Goal: Book appointment/travel/reservation: Book appointment/travel/reservation

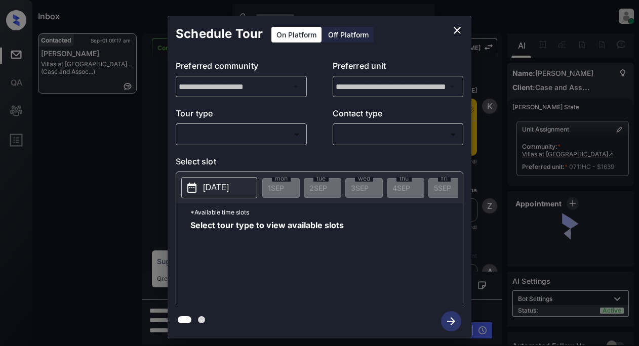
scroll to position [2377, 0]
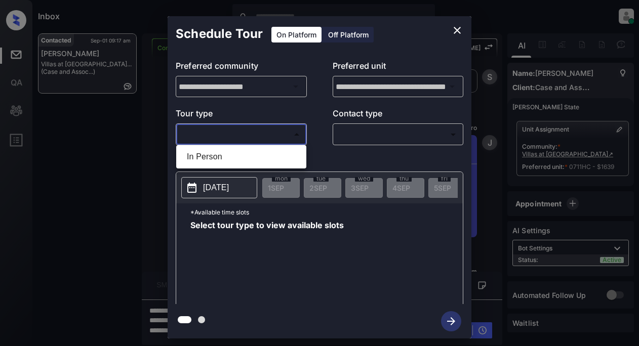
click at [253, 139] on body "Inbox Lyzzelle M. Ceralde Online Set yourself offline Set yourself on break Pro…" at bounding box center [319, 173] width 639 height 346
drag, startPoint x: 225, startPoint y: 155, endPoint x: 232, endPoint y: 151, distance: 8.2
click at [226, 155] on li "In Person" at bounding box center [241, 157] width 125 height 18
type input "********"
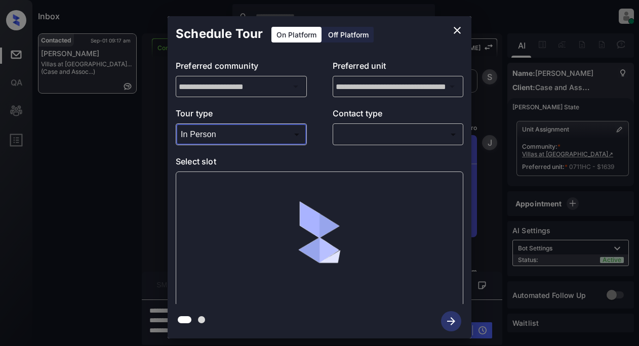
click at [349, 133] on body "Inbox Lyzzelle M. Ceralde Online Set yourself offline Set yourself on break Pro…" at bounding box center [319, 173] width 639 height 346
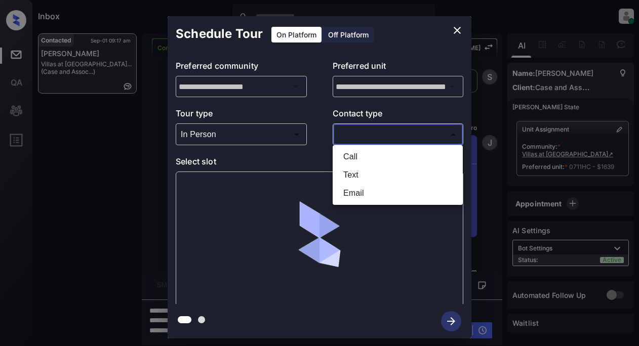
click at [349, 171] on li "Text" at bounding box center [397, 175] width 125 height 18
type input "****"
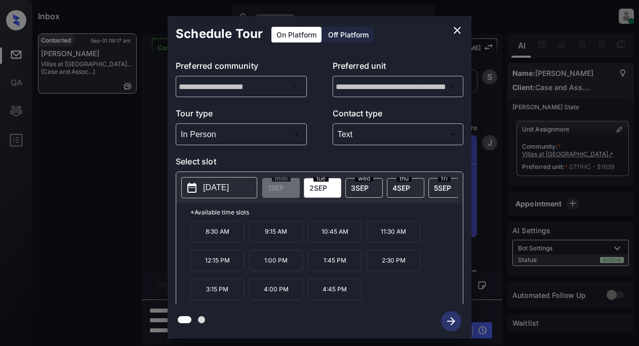
click at [322, 187] on span "2 SEP" at bounding box center [318, 188] width 18 height 9
click at [226, 186] on p "2025-09-02" at bounding box center [216, 188] width 26 height 12
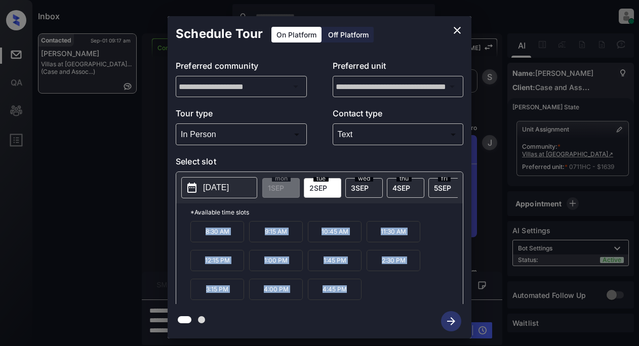
drag, startPoint x: 206, startPoint y: 239, endPoint x: 348, endPoint y: 301, distance: 154.8
click at [348, 301] on div "8:30 AM 9:15 AM 10:45 AM 11:30 AM 12:15 PM 1:00 PM 1:45 PM 2:30 PM 3:15 PM 4:00…" at bounding box center [326, 261] width 272 height 81
copy div "8:30 AM 9:15 AM 10:45 AM 11:30 AM 12:15 PM 1:00 PM 1:45 PM 2:30 PM 3:15 PM 4:00…"
click at [455, 28] on icon "close" at bounding box center [456, 30] width 7 height 7
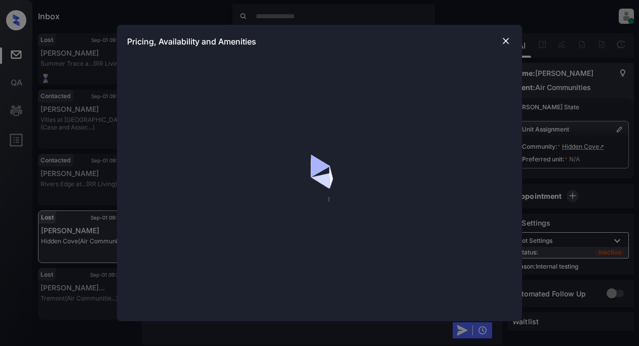
scroll to position [1572, 0]
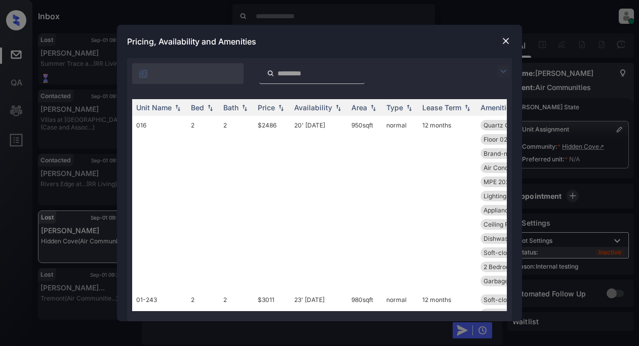
click at [502, 71] on img at bounding box center [503, 71] width 12 height 12
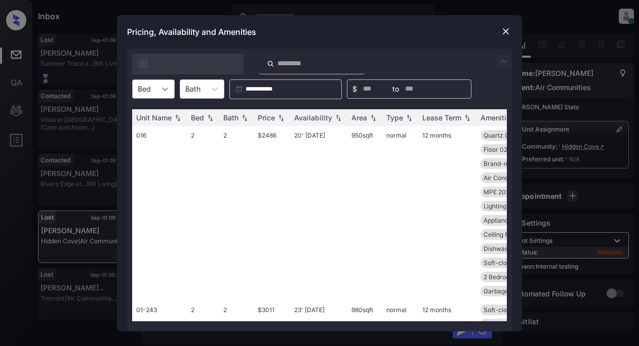
click at [170, 89] on div at bounding box center [165, 89] width 18 height 18
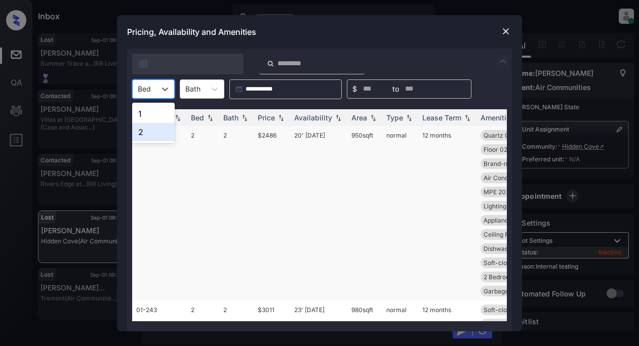
drag, startPoint x: 154, startPoint y: 134, endPoint x: 168, endPoint y: 131, distance: 14.5
click at [155, 134] on div "2" at bounding box center [153, 132] width 43 height 18
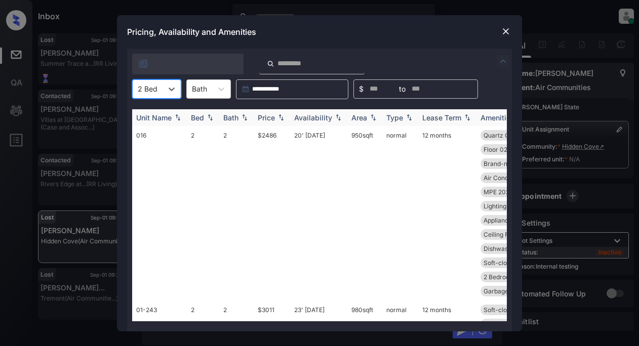
click at [268, 113] on div "Price" at bounding box center [266, 117] width 17 height 9
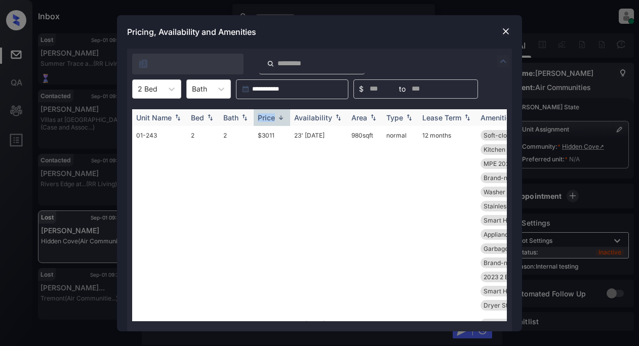
click at [268, 113] on div "Price" at bounding box center [266, 117] width 17 height 9
click at [267, 136] on td "$2456" at bounding box center [272, 220] width 36 height 189
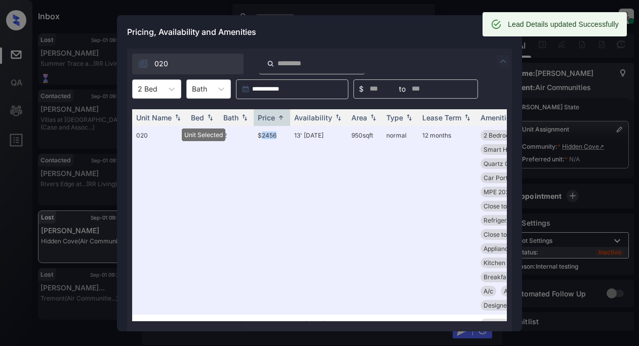
click at [504, 29] on div "Lead Details updated Successfully" at bounding box center [554, 24] width 144 height 24
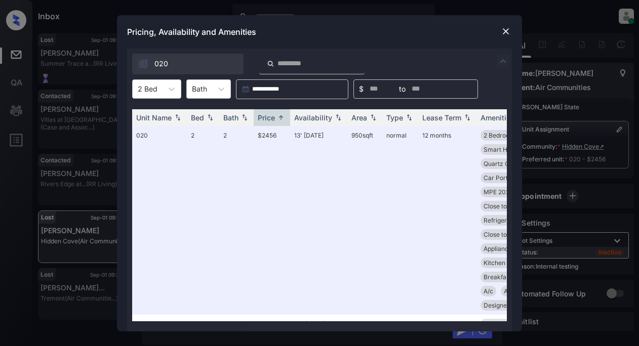
click at [504, 31] on img at bounding box center [505, 31] width 10 height 10
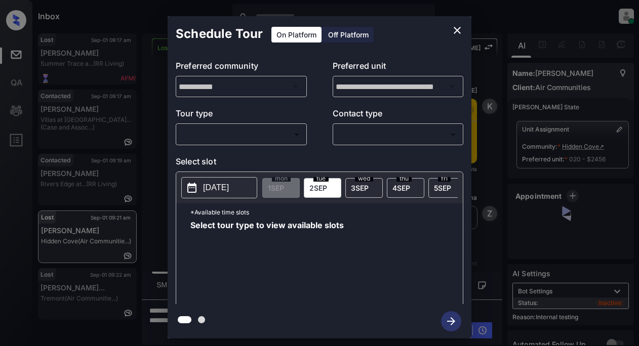
scroll to position [3308, 0]
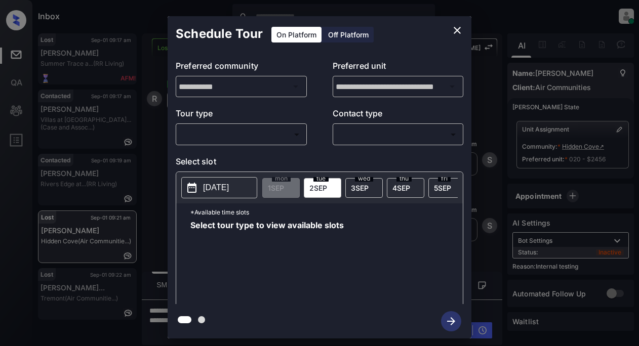
click at [286, 134] on body "Inbox Lyzzelle M. Ceralde Online Set yourself offline Set yourself on break Pro…" at bounding box center [319, 173] width 639 height 346
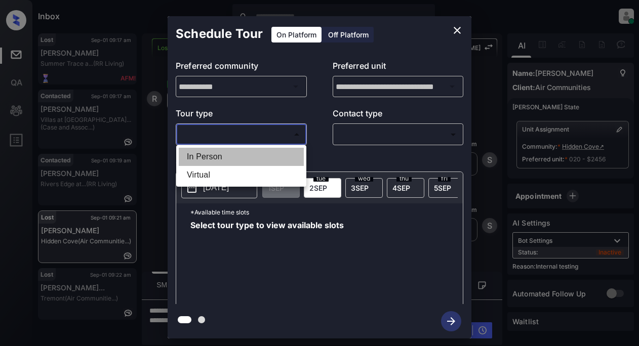
drag, startPoint x: 215, startPoint y: 157, endPoint x: 278, endPoint y: 147, distance: 64.1
click at [217, 157] on li "In Person" at bounding box center [241, 157] width 125 height 18
type input "********"
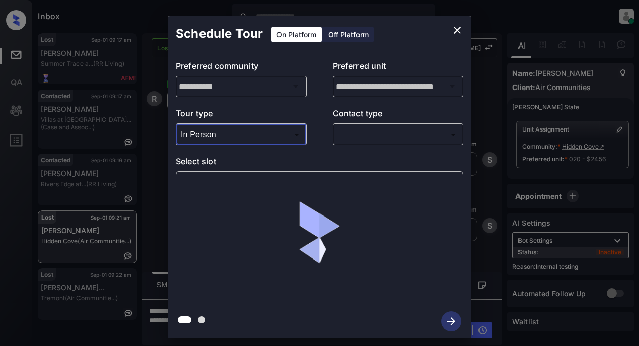
click at [336, 133] on body "Inbox Lyzzelle M. Ceralde Online Set yourself offline Set yourself on break Pro…" at bounding box center [319, 173] width 639 height 346
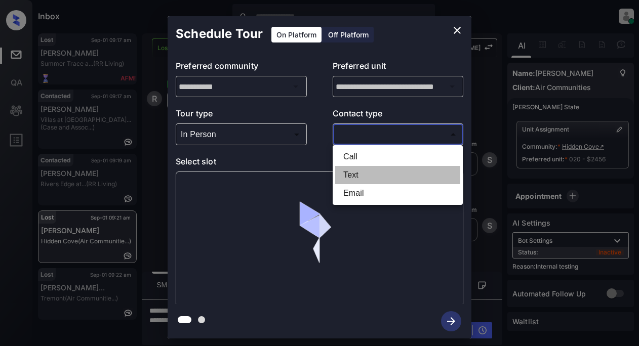
click at [342, 174] on li "Text" at bounding box center [397, 175] width 125 height 18
type input "****"
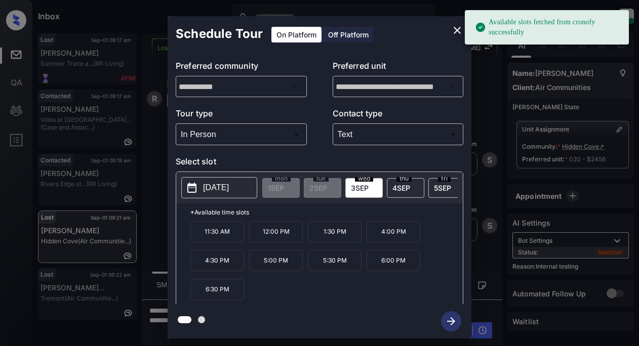
click at [229, 188] on p "2025-09-03" at bounding box center [216, 188] width 26 height 12
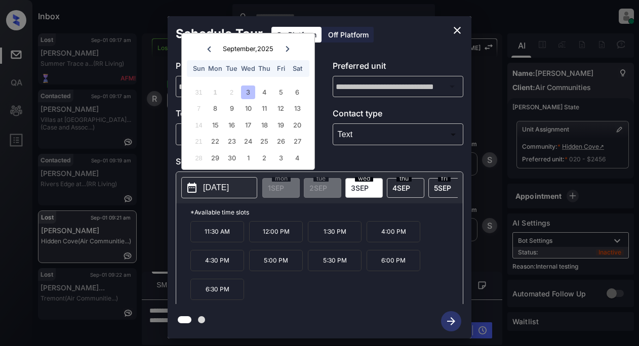
click at [244, 94] on div "3" at bounding box center [248, 93] width 14 height 14
click at [380, 237] on p "4:00 PM" at bounding box center [393, 231] width 54 height 21
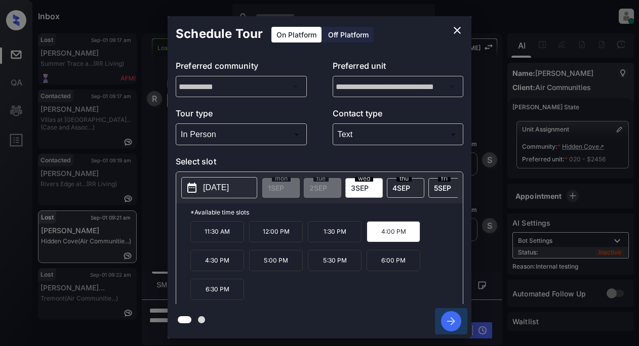
drag, startPoint x: 449, startPoint y: 318, endPoint x: 452, endPoint y: 298, distance: 20.5
click at [449, 317] on icon "button" at bounding box center [451, 321] width 20 height 20
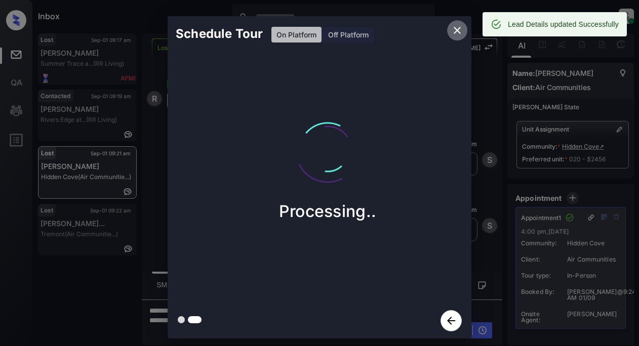
click at [458, 29] on icon "close" at bounding box center [456, 30] width 7 height 7
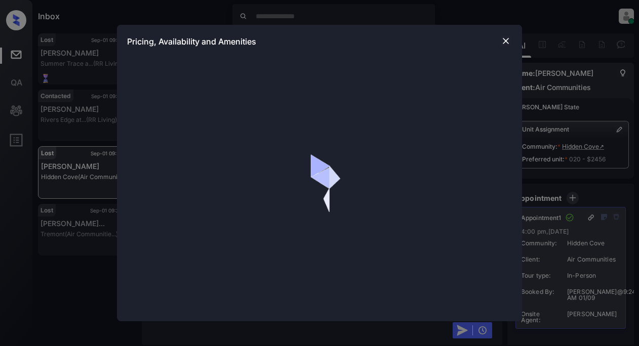
scroll to position [1521, 0]
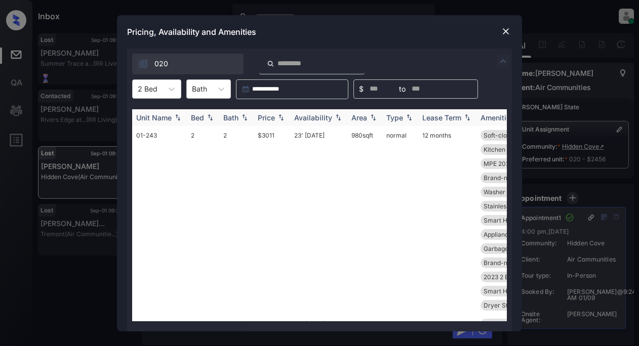
click at [265, 119] on div "Price" at bounding box center [266, 117] width 17 height 9
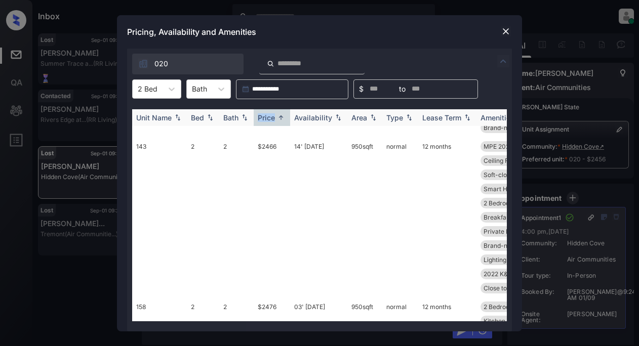
click at [283, 118] on img at bounding box center [281, 118] width 10 height 8
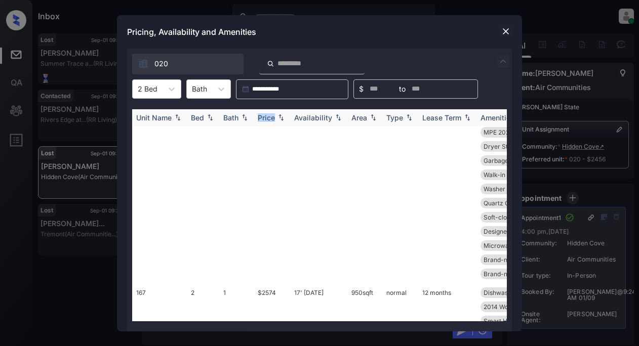
click at [283, 118] on img at bounding box center [281, 117] width 10 height 7
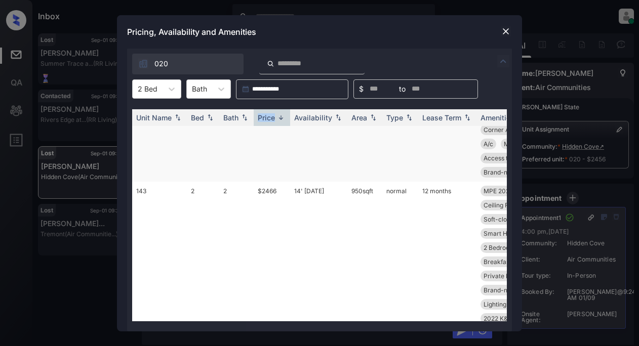
scroll to position [3279, 0]
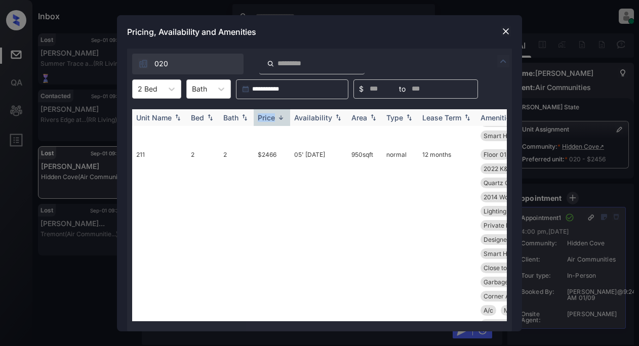
click at [276, 117] on img at bounding box center [281, 118] width 10 height 8
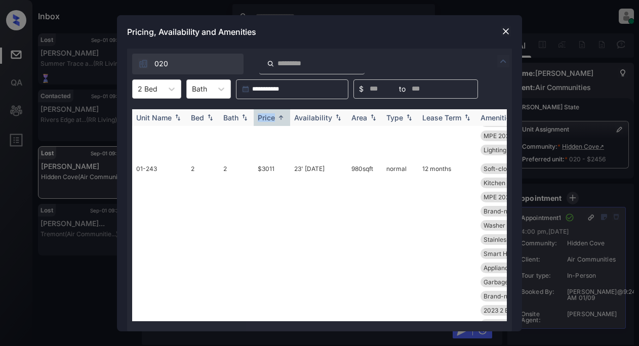
click at [276, 117] on img at bounding box center [281, 118] width 10 height 8
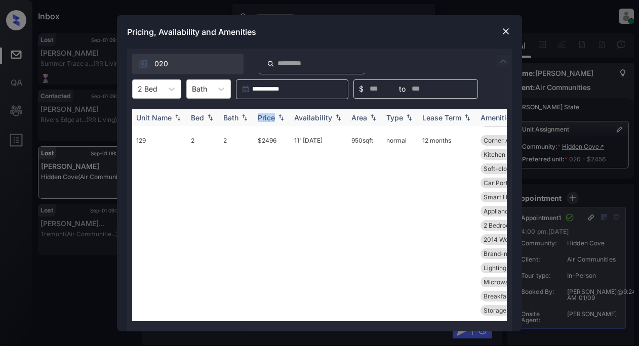
scroll to position [3251, 0]
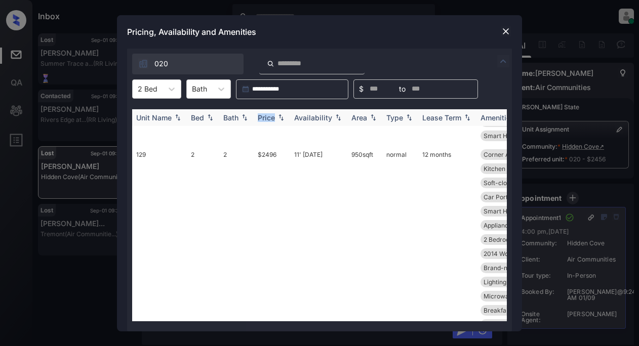
click at [280, 116] on img at bounding box center [281, 117] width 10 height 7
click at [282, 118] on img at bounding box center [281, 118] width 10 height 8
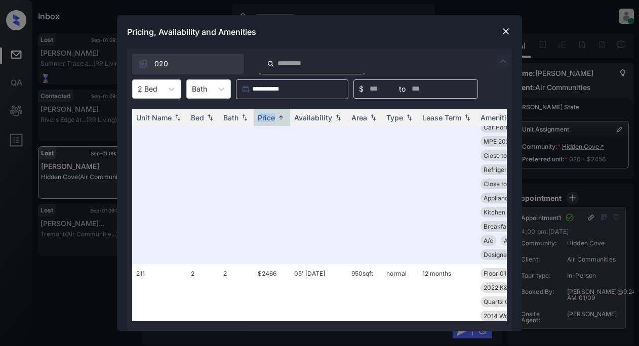
scroll to position [0, 0]
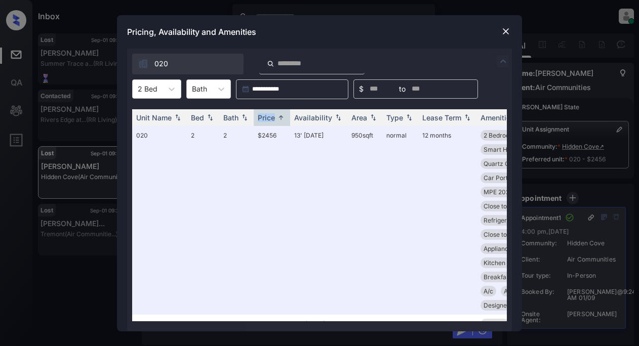
click at [504, 30] on img at bounding box center [505, 31] width 10 height 10
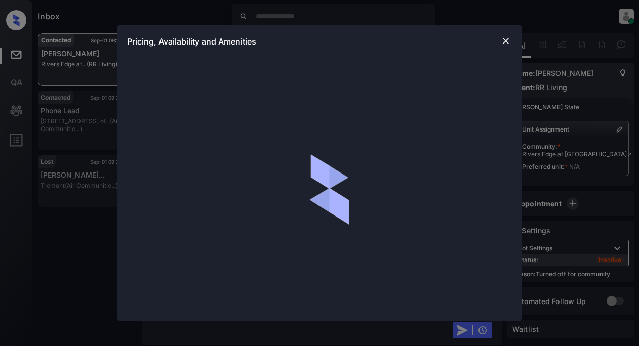
scroll to position [1165, 0]
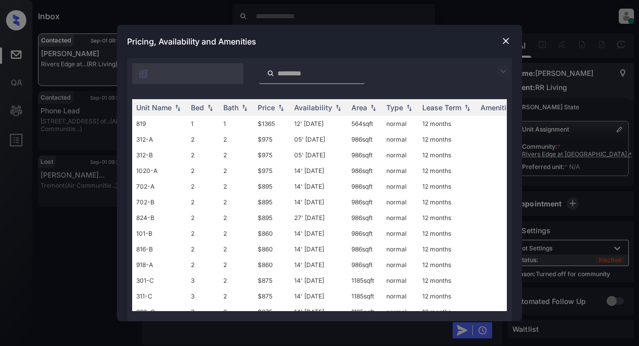
click at [503, 70] on img at bounding box center [503, 71] width 12 height 12
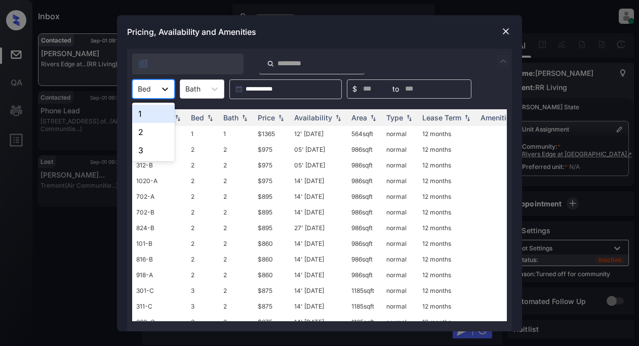
click at [166, 90] on icon at bounding box center [165, 89] width 10 height 10
click at [142, 127] on div "2" at bounding box center [153, 132] width 43 height 18
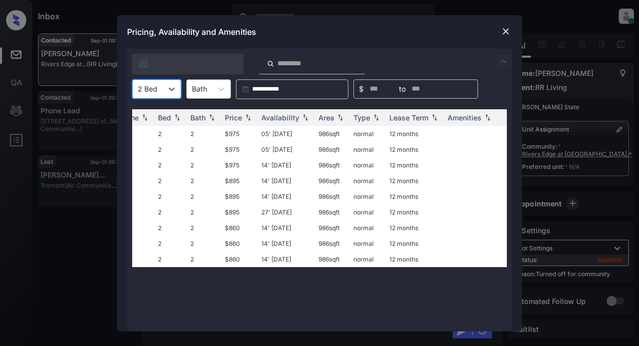
scroll to position [0, 0]
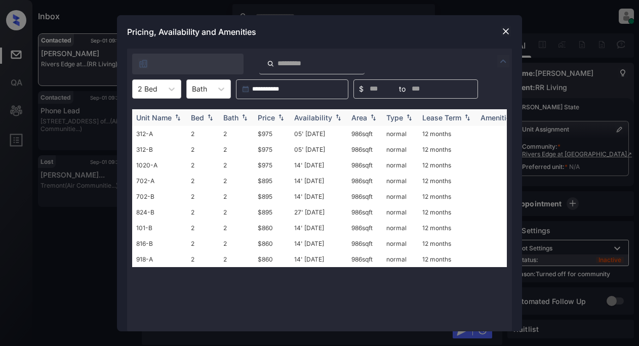
click at [276, 115] on img at bounding box center [281, 117] width 10 height 7
click at [268, 135] on td "$860" at bounding box center [272, 134] width 36 height 16
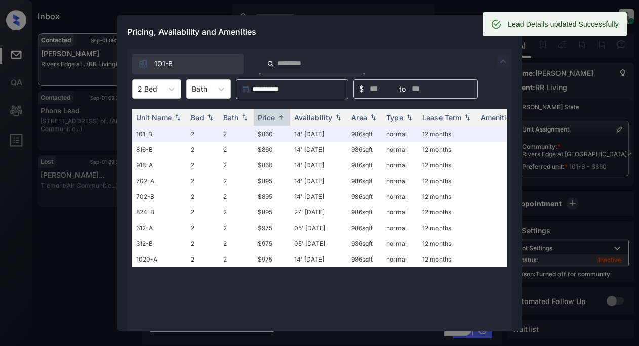
click at [432, 27] on div "Pricing, Availability and Amenities" at bounding box center [319, 31] width 405 height 33
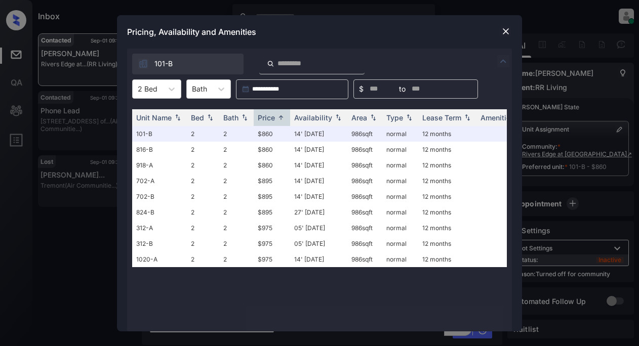
click at [504, 33] on img at bounding box center [505, 31] width 10 height 10
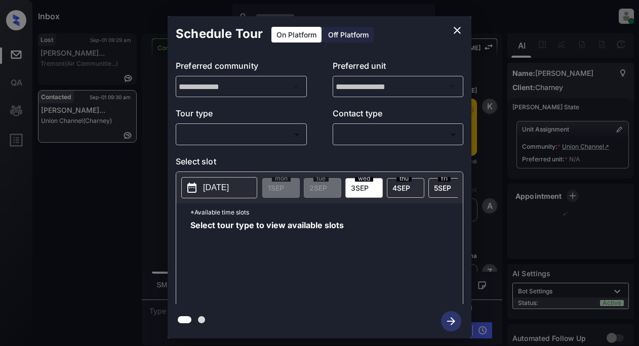
scroll to position [506, 0]
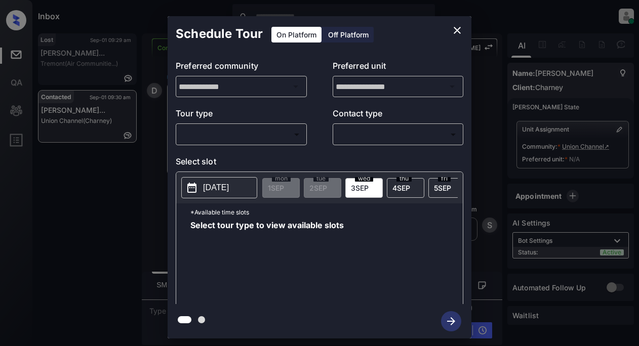
click at [278, 135] on body "Inbox Lyzzelle [PERSON_NAME] Online Set yourself offline Set yourself on break …" at bounding box center [319, 173] width 639 height 346
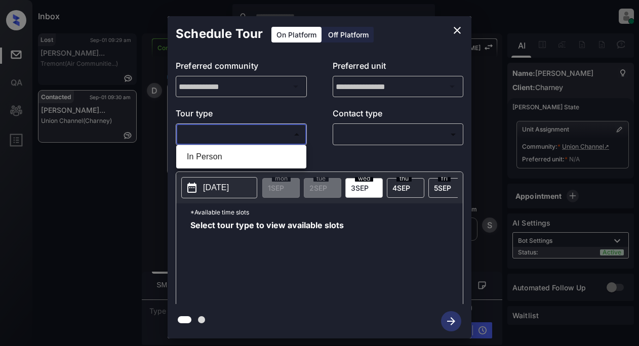
drag, startPoint x: 212, startPoint y: 154, endPoint x: 250, endPoint y: 155, distance: 38.0
click at [217, 155] on li "In Person" at bounding box center [241, 157] width 125 height 18
type input "********"
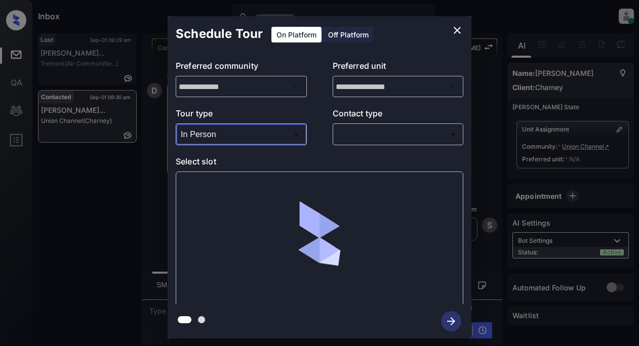
click at [348, 137] on body "Inbox Lyzzelle [PERSON_NAME] Online Set yourself offline Set yourself on break …" at bounding box center [319, 173] width 639 height 346
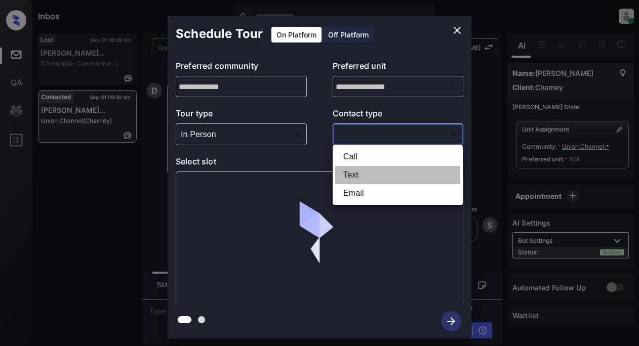
click at [350, 173] on li "Text" at bounding box center [397, 175] width 125 height 18
type input "****"
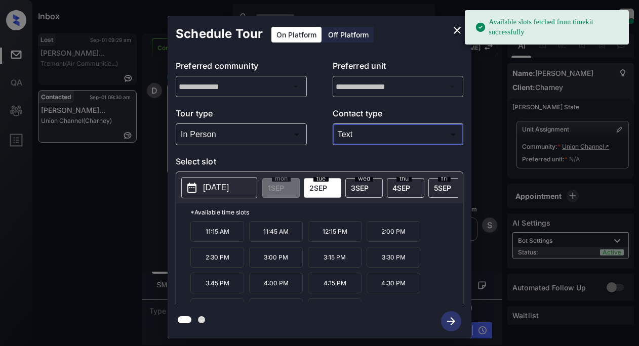
click at [215, 193] on p "[DATE]" at bounding box center [216, 188] width 26 height 12
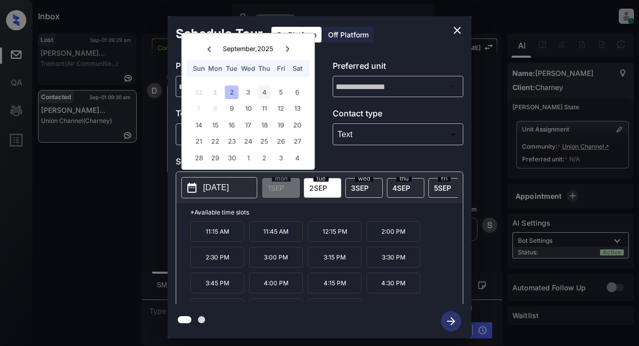
click at [264, 90] on div "4" at bounding box center [265, 93] width 14 height 14
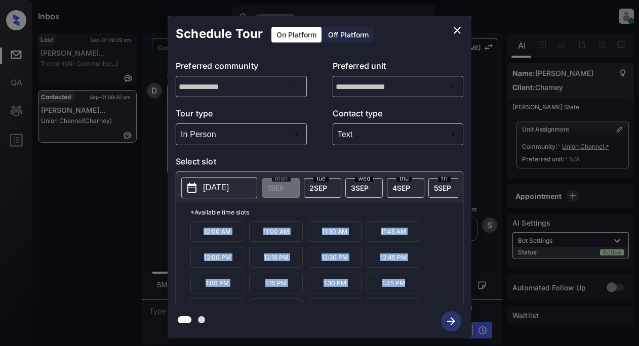
drag, startPoint x: 200, startPoint y: 234, endPoint x: 412, endPoint y: 286, distance: 218.4
click at [412, 287] on div "10:00 AM 11:00 AM 11:30 AM 11:45 AM 12:00 PM 12:15 PM 12:30 PM 12:45 PM 1:00 PM…" at bounding box center [326, 261] width 272 height 81
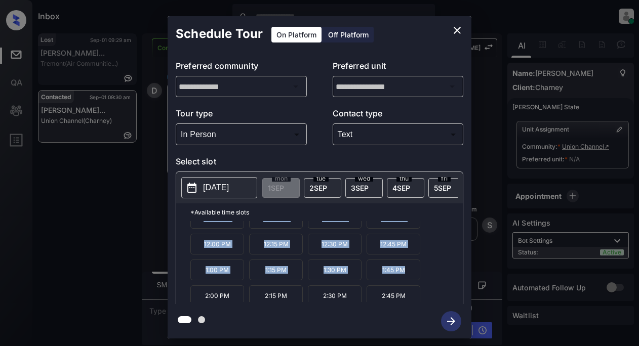
scroll to position [0, 0]
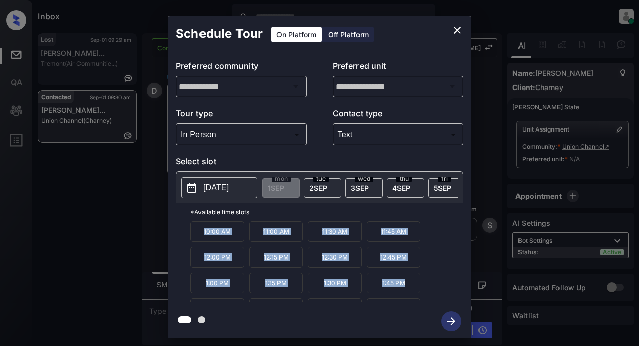
click at [453, 29] on icon "close" at bounding box center [457, 30] width 12 height 12
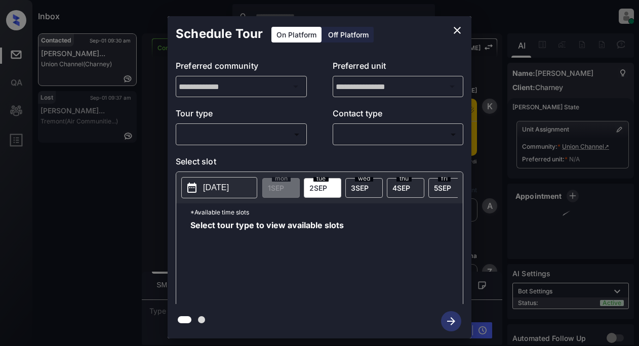
scroll to position [882, 0]
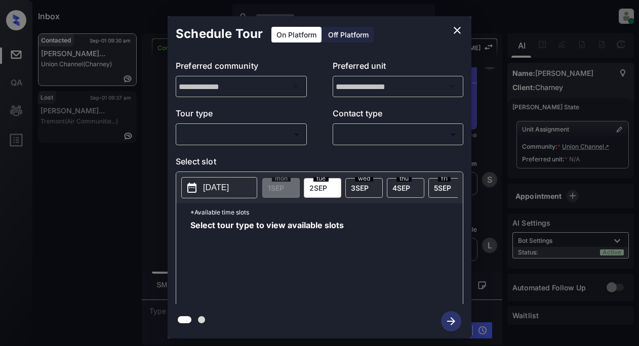
click at [248, 134] on body "Inbox Lyzzelle [PERSON_NAME] Online Set yourself offline Set yourself on break …" at bounding box center [319, 173] width 639 height 346
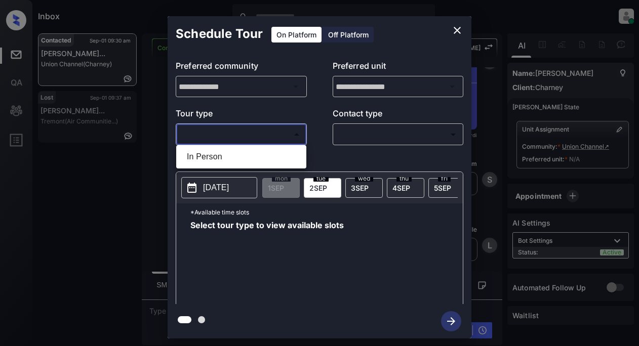
drag, startPoint x: 207, startPoint y: 156, endPoint x: 216, endPoint y: 157, distance: 8.7
click at [207, 156] on li "In Person" at bounding box center [241, 157] width 125 height 18
type input "********"
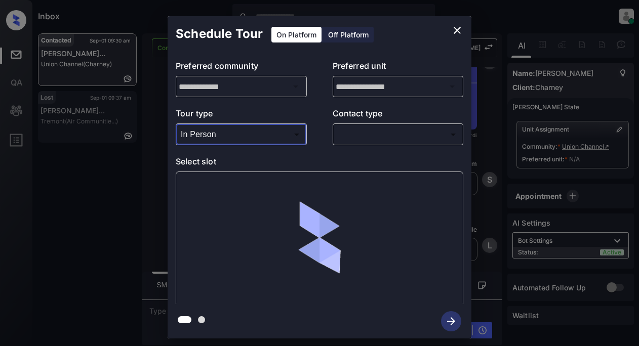
click at [342, 136] on body "Inbox Lyzzelle [PERSON_NAME] Online Set yourself offline Set yourself on break …" at bounding box center [319, 173] width 639 height 346
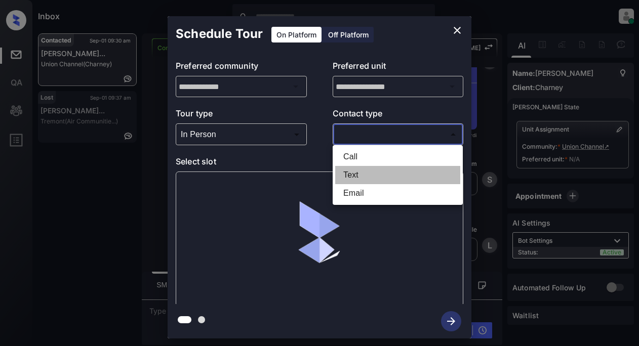
click at [354, 175] on li "Text" at bounding box center [397, 175] width 125 height 18
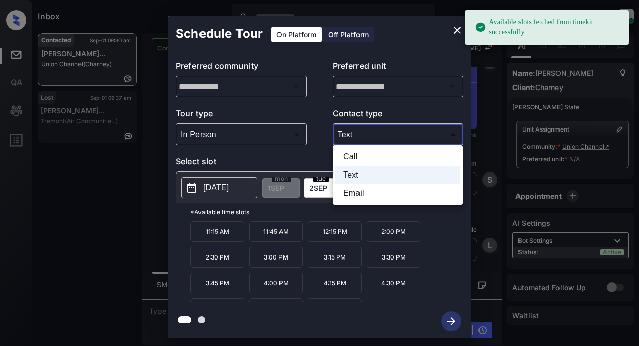
click at [341, 135] on body "Available slots fetched from timekit successfully Inbox Lyzzelle M. Ceralde Onl…" at bounding box center [319, 173] width 639 height 346
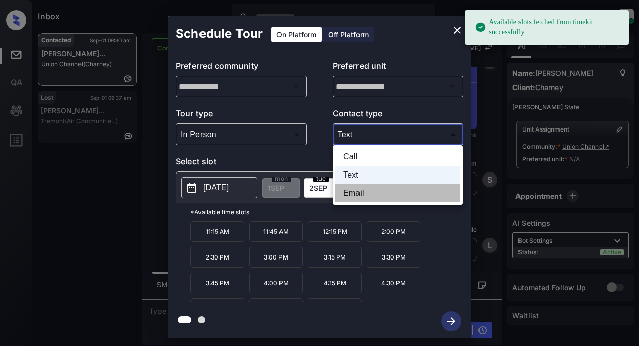
click at [354, 188] on li "Email" at bounding box center [397, 193] width 125 height 18
type input "*****"
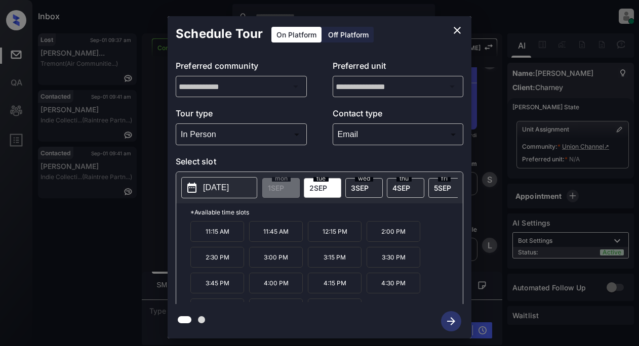
click at [219, 192] on p "2025-09-02" at bounding box center [216, 188] width 26 height 12
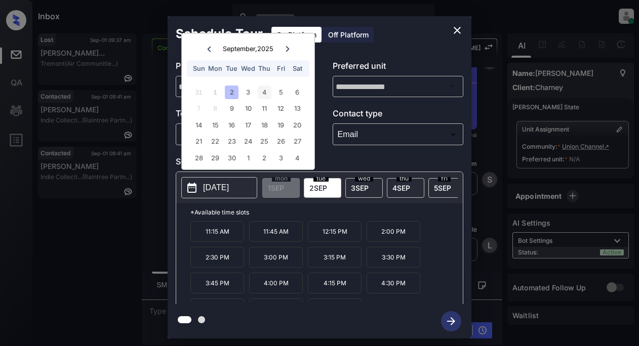
click at [264, 92] on div "4" at bounding box center [265, 93] width 14 height 14
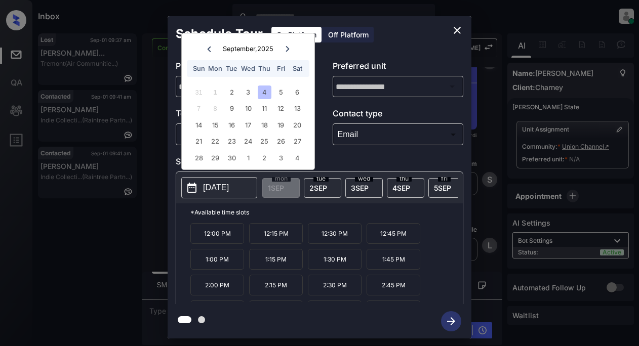
scroll to position [69, 0]
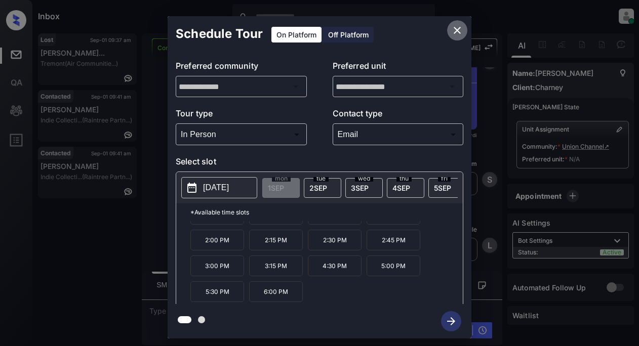
click at [456, 28] on icon "close" at bounding box center [457, 30] width 12 height 12
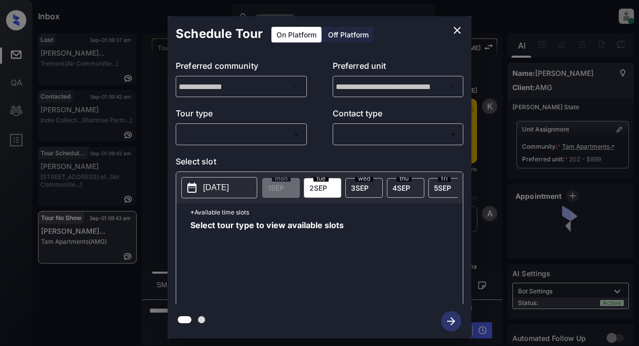
scroll to position [2469, 0]
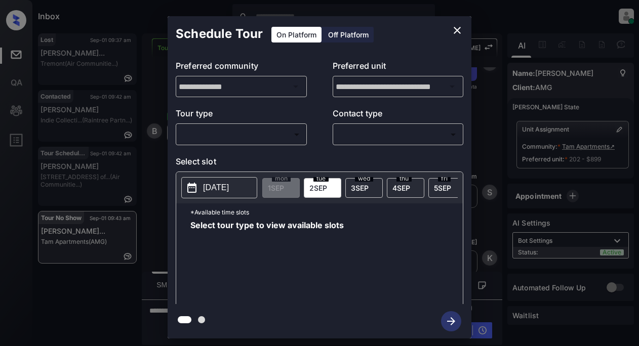
click at [214, 138] on body "Inbox Lyzzelle [PERSON_NAME] Online Set yourself offline Set yourself on break …" at bounding box center [319, 173] width 639 height 346
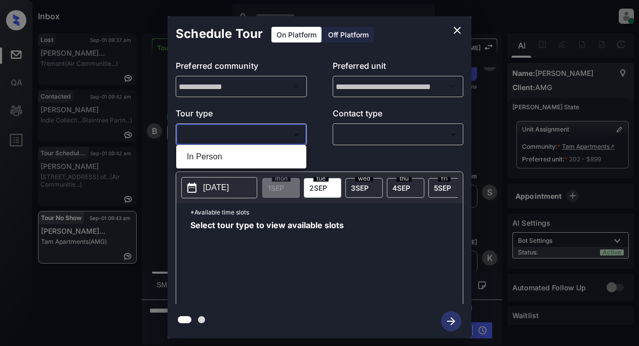
drag, startPoint x: 217, startPoint y: 155, endPoint x: 238, endPoint y: 153, distance: 21.9
click at [217, 155] on li "In Person" at bounding box center [241, 157] width 125 height 18
type input "********"
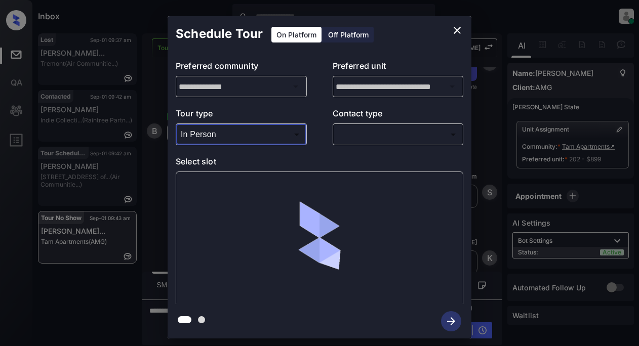
click at [347, 137] on body "Inbox Lyzzelle [PERSON_NAME] Online Set yourself offline Set yourself on break …" at bounding box center [319, 173] width 639 height 346
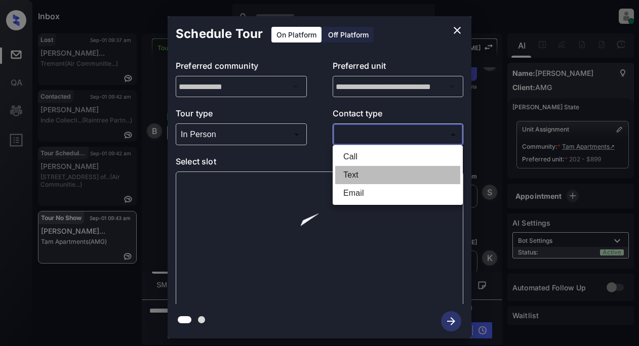
click at [348, 173] on li "Text" at bounding box center [397, 175] width 125 height 18
type input "****"
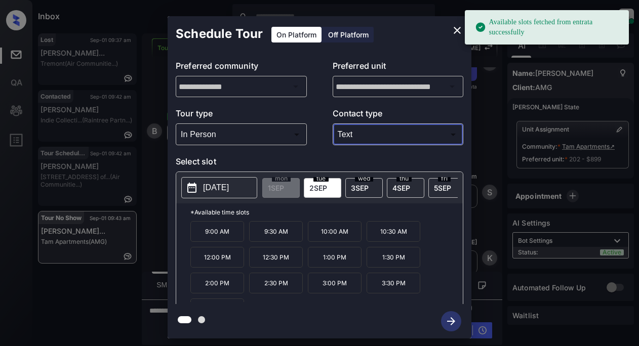
click at [216, 192] on p "[DATE]" at bounding box center [216, 188] width 26 height 12
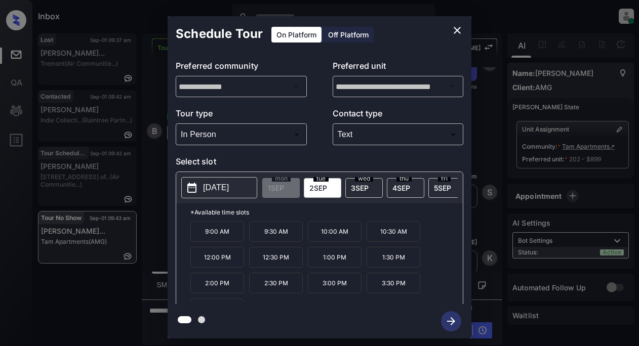
click at [408, 31] on div "Schedule Tour On Platform Off Platform" at bounding box center [320, 33] width 304 height 35
click at [455, 28] on icon "close" at bounding box center [456, 30] width 7 height 7
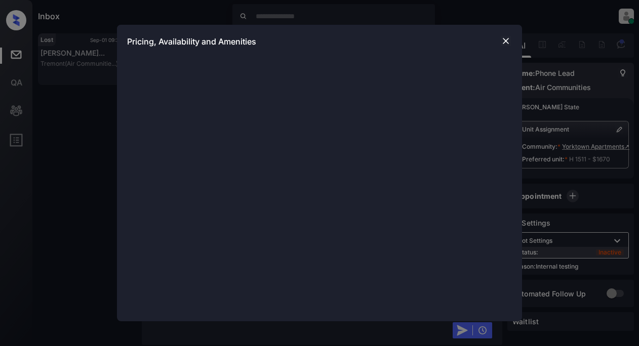
scroll to position [10103, 0]
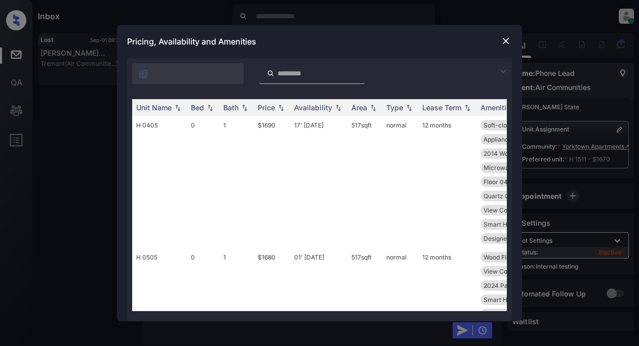
click at [499, 69] on img at bounding box center [503, 71] width 12 height 12
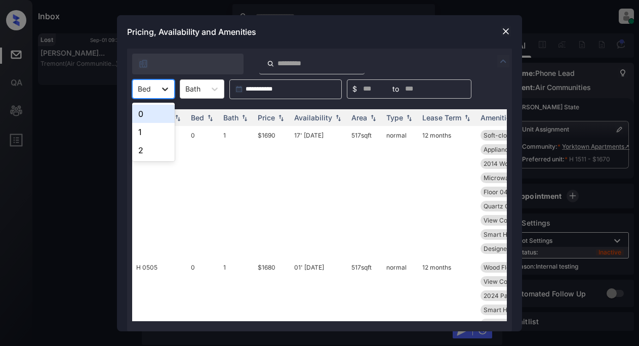
click at [170, 91] on div at bounding box center [165, 89] width 18 height 18
click at [152, 135] on div "1" at bounding box center [153, 132] width 43 height 18
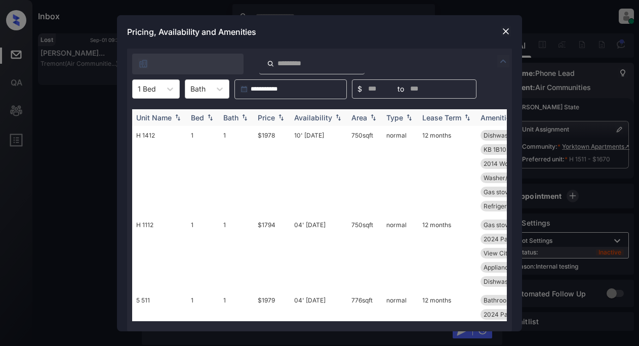
click at [268, 119] on div "Price" at bounding box center [266, 117] width 17 height 9
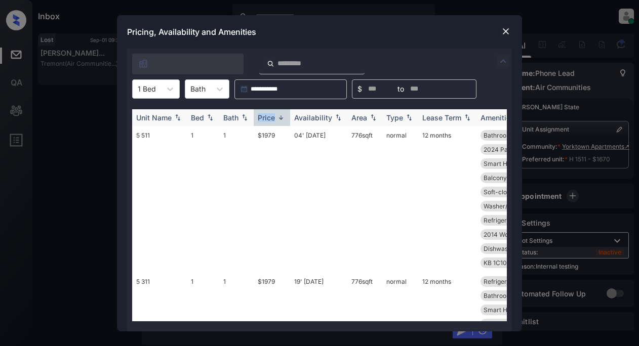
click at [268, 119] on div "Price" at bounding box center [266, 117] width 17 height 9
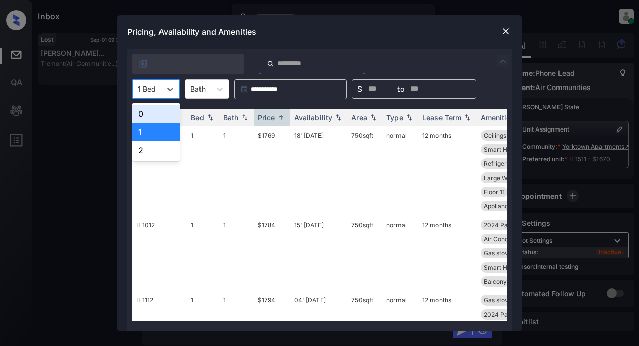
click at [159, 90] on div "1 Bed" at bounding box center [147, 88] width 28 height 15
drag, startPoint x: 158, startPoint y: 112, endPoint x: 164, endPoint y: 112, distance: 5.6
click at [159, 112] on div "0" at bounding box center [156, 114] width 48 height 18
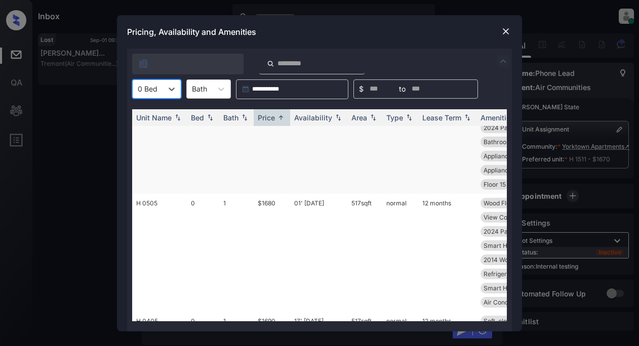
scroll to position [51, 0]
click at [505, 33] on img at bounding box center [505, 31] width 10 height 10
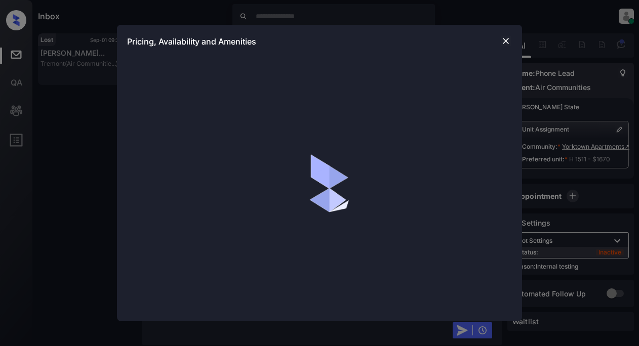
scroll to position [9799, 0]
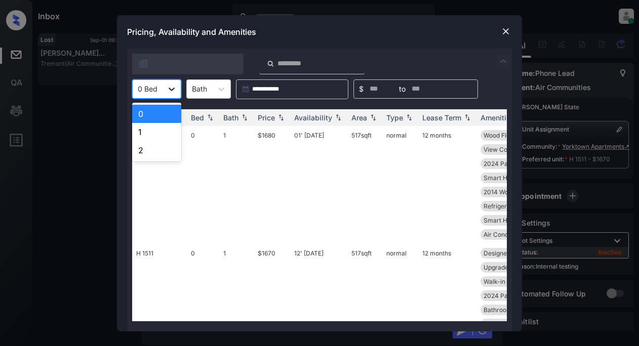
click at [173, 91] on icon at bounding box center [171, 89] width 10 height 10
click at [161, 113] on div "0" at bounding box center [156, 114] width 49 height 18
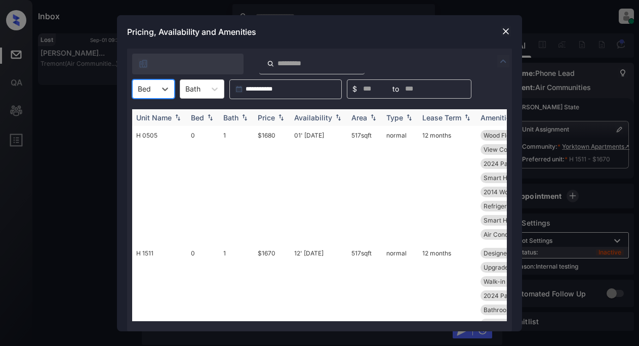
click at [164, 118] on div "Unit Name" at bounding box center [153, 117] width 35 height 9
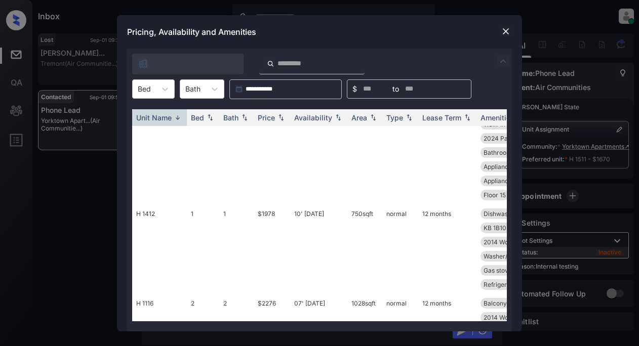
scroll to position [30, 0]
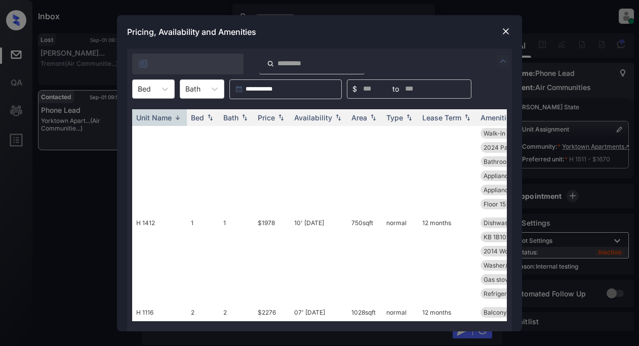
click at [84, 116] on div "**********" at bounding box center [319, 173] width 639 height 346
click at [500, 35] on img at bounding box center [505, 31] width 10 height 10
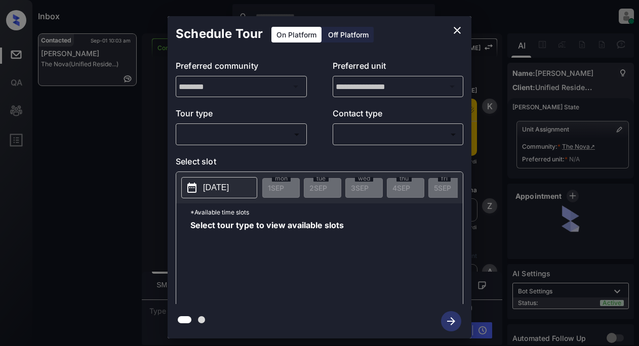
scroll to position [1514, 0]
click at [251, 131] on body "Inbox Lyzzelle [PERSON_NAME] Online Set yourself offline Set yourself on break …" at bounding box center [319, 173] width 639 height 346
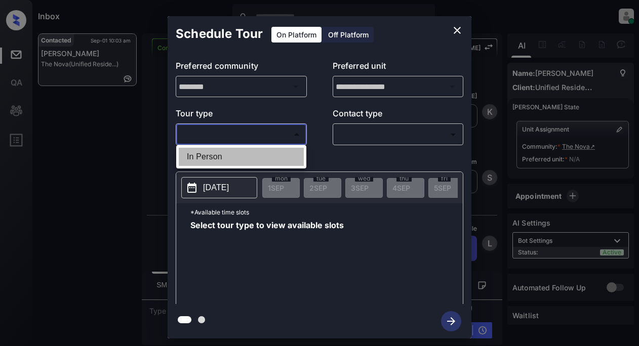
click at [233, 156] on li "In Person" at bounding box center [241, 157] width 125 height 18
type input "********"
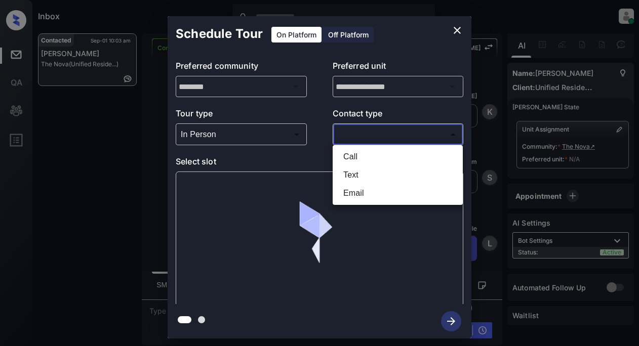
click at [368, 135] on body "Inbox Lyzzelle M. Ceralde Online Set yourself offline Set yourself on break Pro…" at bounding box center [319, 173] width 639 height 346
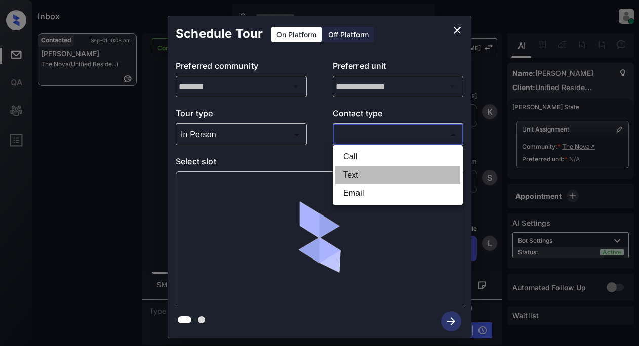
click at [352, 177] on li "Text" at bounding box center [397, 175] width 125 height 18
type input "****"
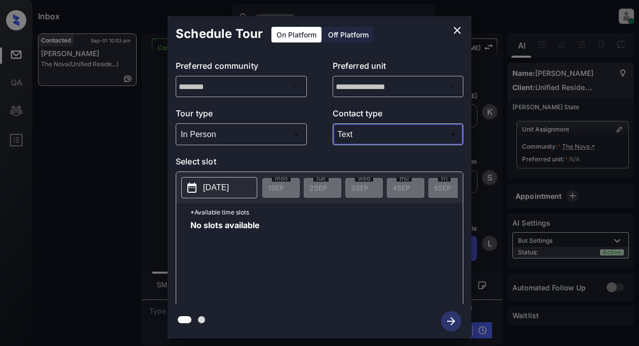
click at [246, 189] on button "2025-09-01" at bounding box center [219, 187] width 76 height 21
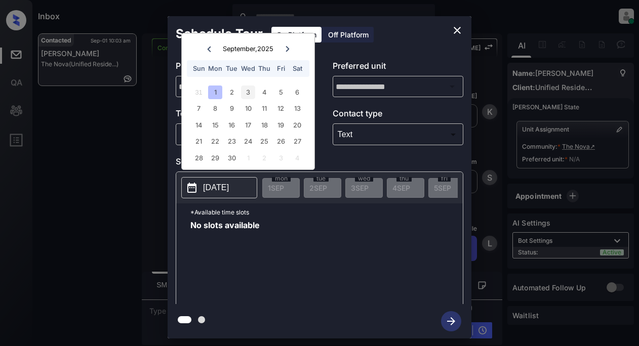
click at [249, 92] on div "3" at bounding box center [248, 93] width 14 height 14
click at [263, 90] on div "4" at bounding box center [265, 93] width 14 height 14
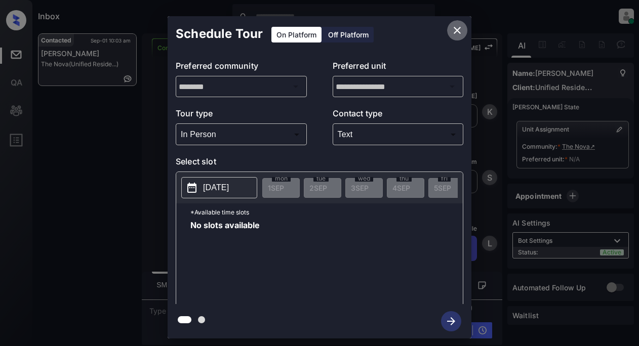
click at [458, 28] on icon "close" at bounding box center [457, 30] width 12 height 12
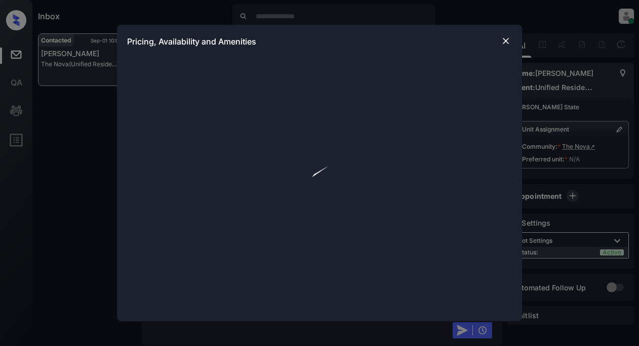
scroll to position [1514, 0]
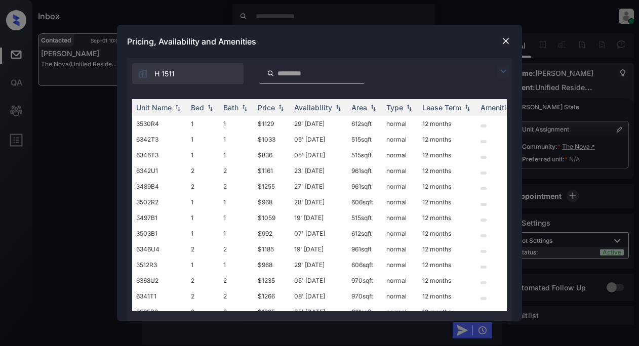
click at [505, 68] on img at bounding box center [503, 71] width 12 height 12
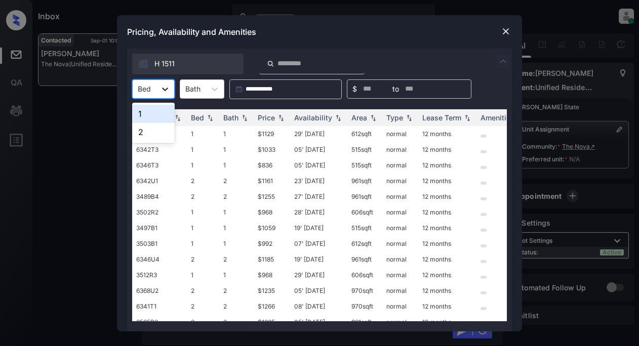
click at [162, 88] on icon at bounding box center [165, 89] width 10 height 10
click at [152, 133] on div "2" at bounding box center [153, 132] width 43 height 18
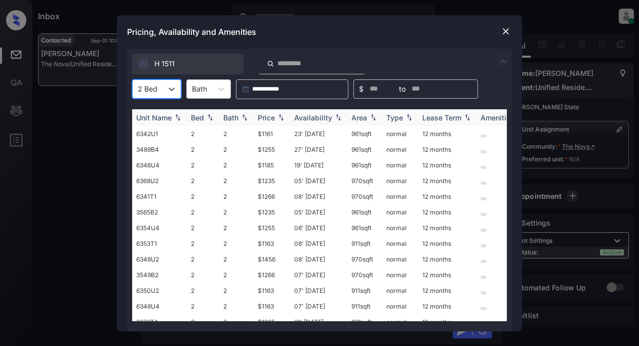
click at [266, 117] on div "Price" at bounding box center [266, 117] width 17 height 9
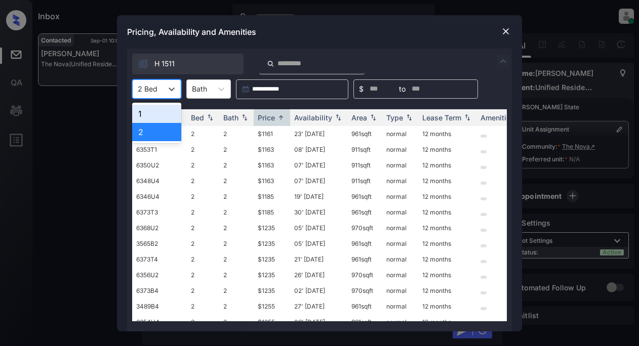
click at [153, 89] on div at bounding box center [148, 89] width 20 height 11
click at [152, 111] on div "1" at bounding box center [156, 114] width 49 height 18
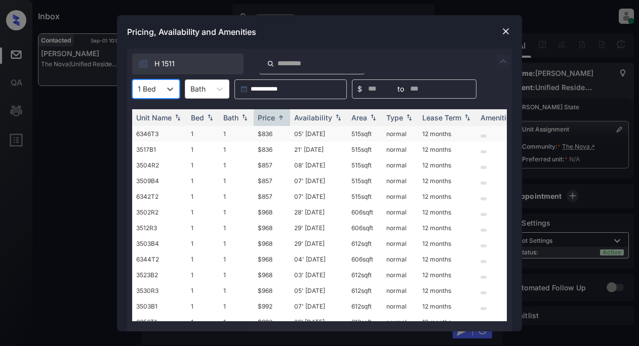
click at [267, 135] on td "$836" at bounding box center [272, 134] width 36 height 16
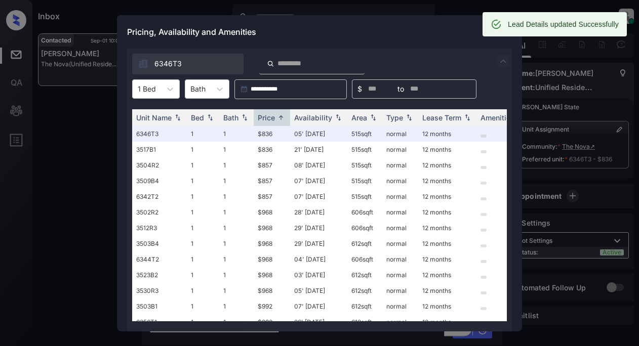
click at [435, 27] on div "Pricing, Availability and Amenities" at bounding box center [319, 31] width 405 height 33
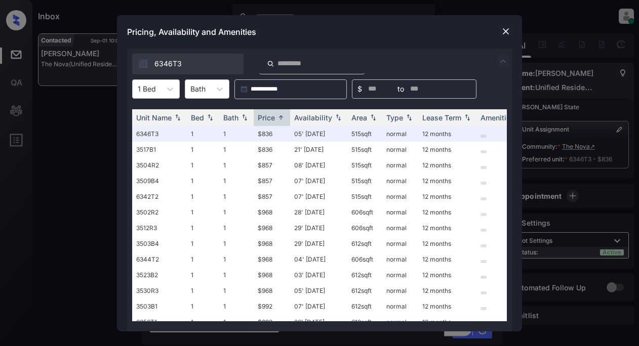
click at [508, 28] on img at bounding box center [505, 31] width 10 height 10
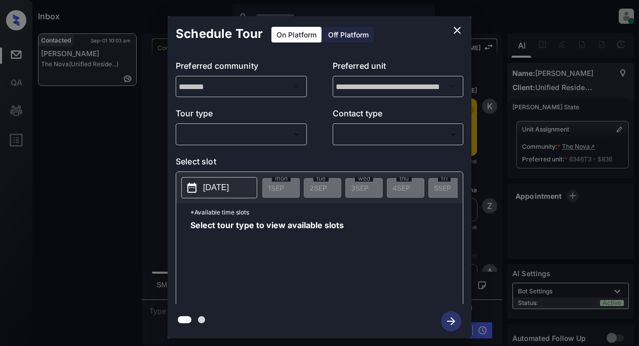
scroll to position [1579, 0]
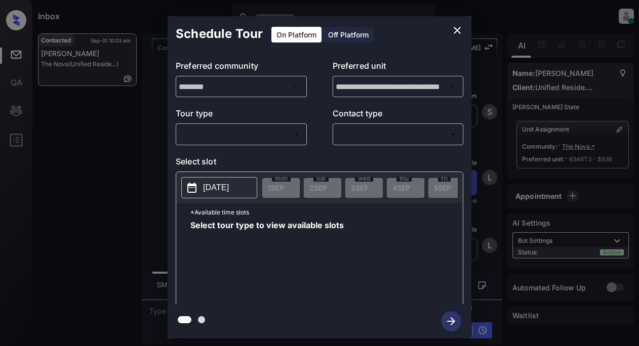
click at [282, 132] on body "Inbox Lyzzelle [PERSON_NAME] Online Set yourself offline Set yourself on break …" at bounding box center [319, 173] width 639 height 346
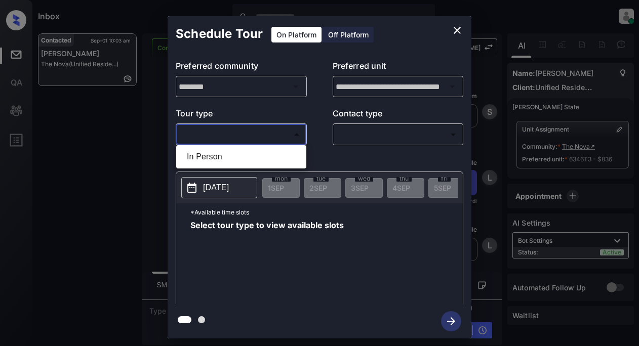
drag, startPoint x: 230, startPoint y: 156, endPoint x: 243, endPoint y: 154, distance: 13.3
click at [230, 156] on li "In Person" at bounding box center [241, 157] width 125 height 18
type input "********"
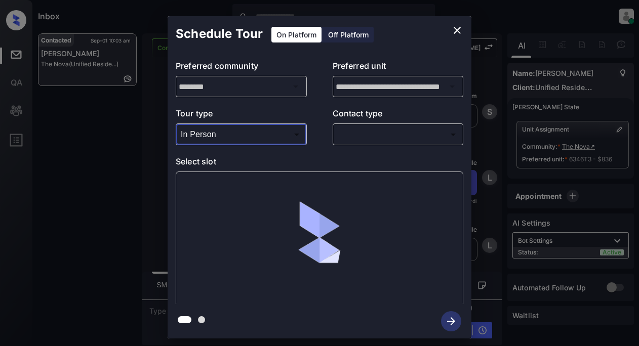
click at [355, 134] on body "Inbox Lyzzelle M. Ceralde Online Set yourself offline Set yourself on break Pro…" at bounding box center [319, 173] width 639 height 346
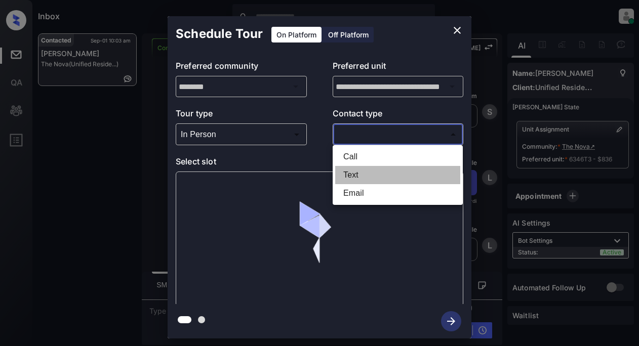
click at [355, 174] on li "Text" at bounding box center [397, 175] width 125 height 18
type input "****"
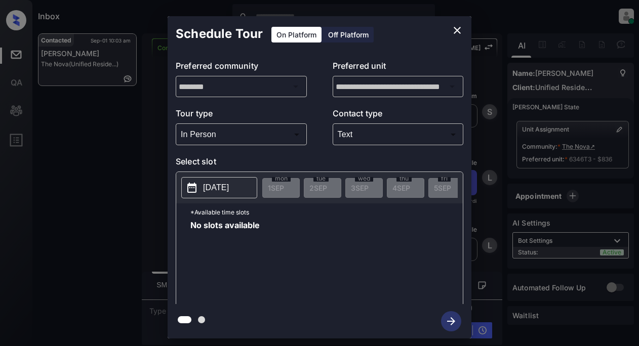
click at [229, 189] on p "2025-09-01" at bounding box center [216, 188] width 26 height 12
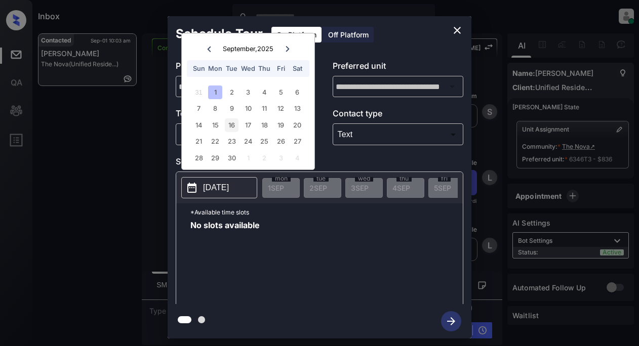
click at [237, 123] on div "16" at bounding box center [232, 125] width 14 height 14
click at [214, 127] on div "15" at bounding box center [215, 125] width 14 height 14
click at [212, 158] on div "29" at bounding box center [215, 158] width 14 height 14
click at [455, 28] on icon "close" at bounding box center [456, 30] width 7 height 7
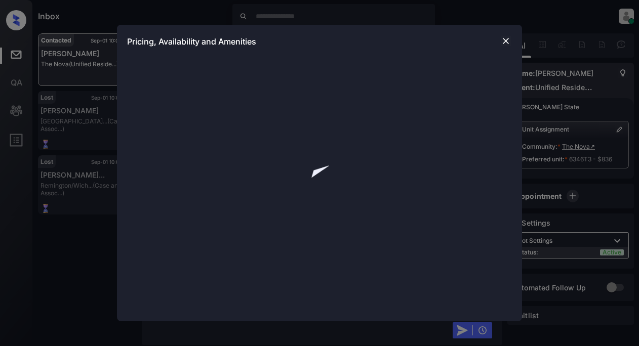
scroll to position [1910, 0]
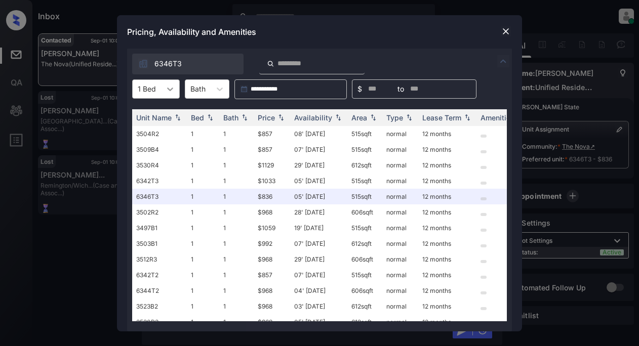
click at [176, 90] on div at bounding box center [170, 89] width 18 height 18
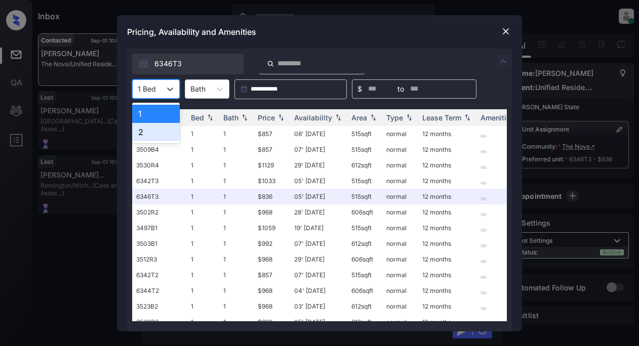
click at [151, 134] on div "2" at bounding box center [156, 132] width 48 height 18
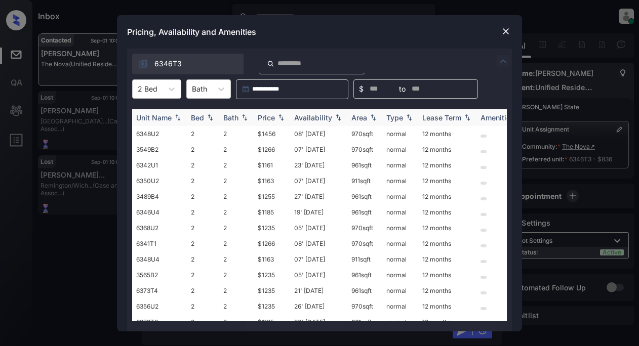
click at [270, 118] on div "Price" at bounding box center [266, 117] width 17 height 9
click at [269, 137] on td "$1161" at bounding box center [272, 134] width 36 height 16
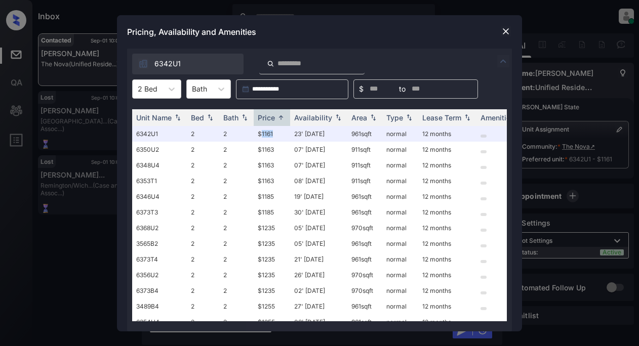
click at [508, 34] on img at bounding box center [505, 31] width 10 height 10
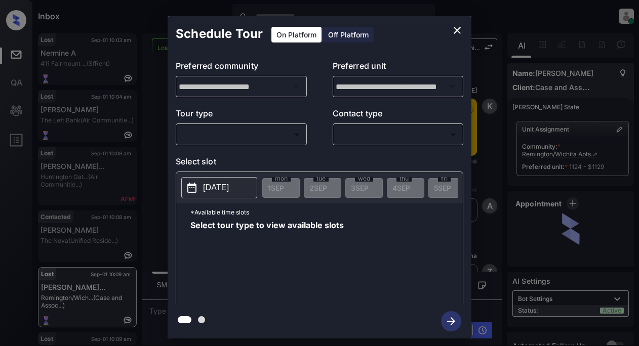
scroll to position [8313, 0]
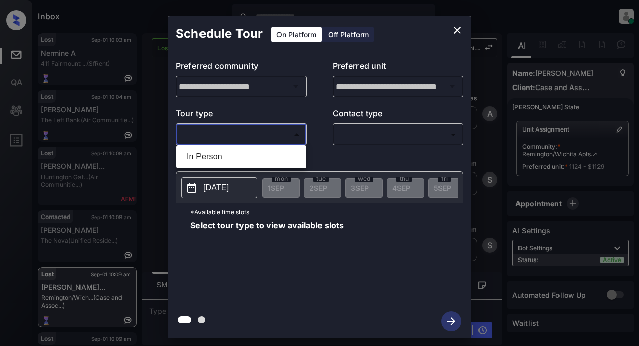
click at [265, 135] on body "Inbox Lyzzelle M. Ceralde Online Set yourself offline Set yourself on break Pro…" at bounding box center [319, 173] width 639 height 346
click at [211, 159] on li "In Person" at bounding box center [241, 157] width 125 height 18
type input "********"
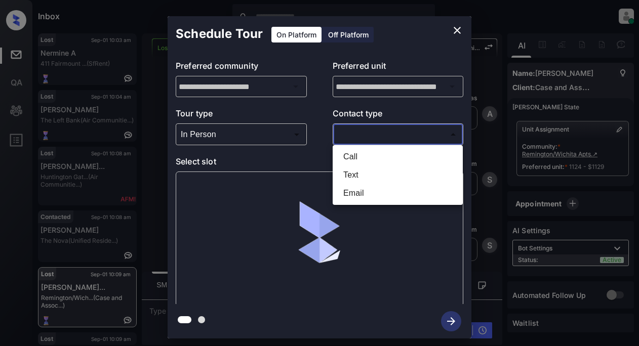
click at [345, 136] on body "Inbox Lyzzelle M. Ceralde Online Set yourself offline Set yourself on break Pro…" at bounding box center [319, 173] width 639 height 346
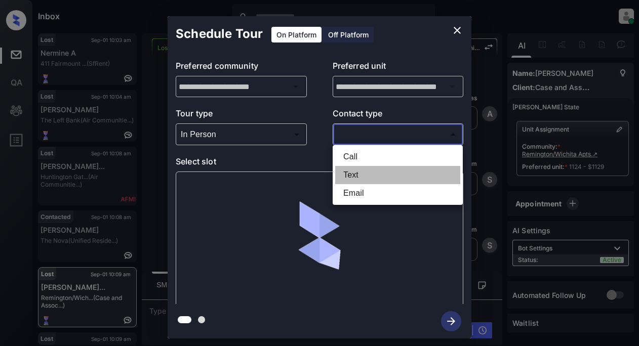
click at [359, 172] on li "Text" at bounding box center [397, 175] width 125 height 18
type input "****"
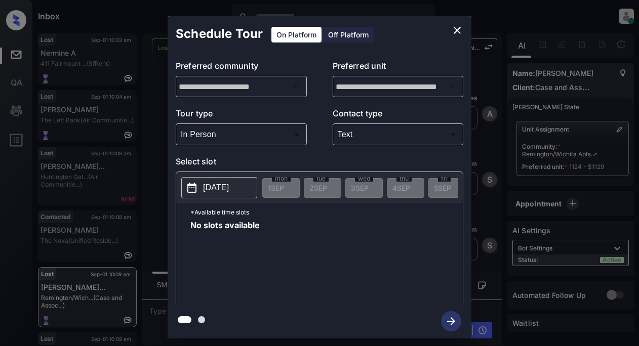
click at [227, 187] on p "2025-09-01" at bounding box center [216, 188] width 26 height 12
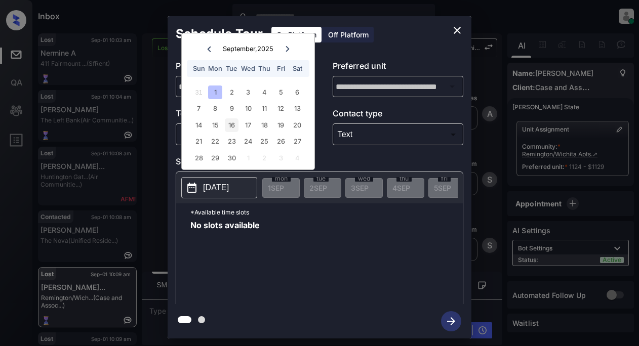
click at [233, 128] on div "16" at bounding box center [232, 125] width 14 height 14
click at [453, 30] on icon "close" at bounding box center [457, 30] width 12 height 12
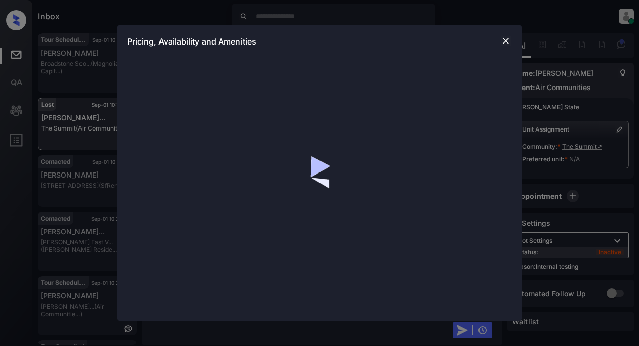
scroll to position [9203, 0]
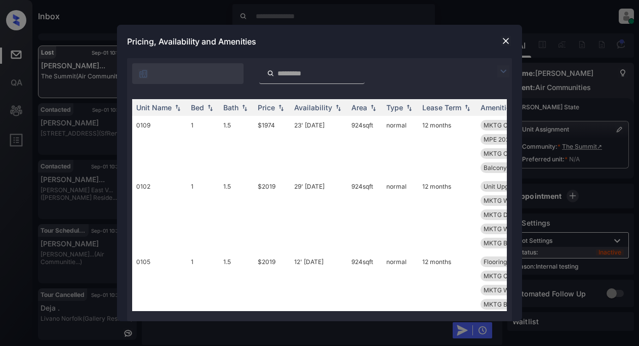
click at [508, 68] on img at bounding box center [503, 71] width 12 height 12
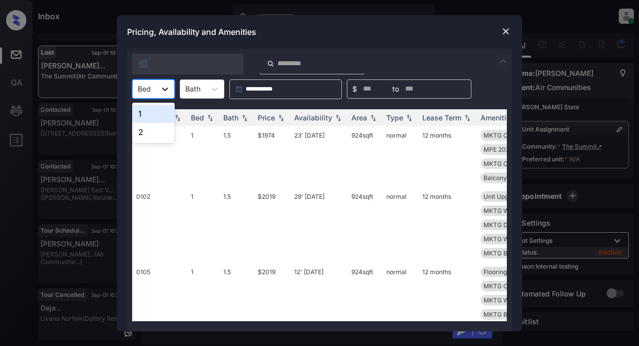
click at [168, 89] on icon at bounding box center [165, 89] width 10 height 10
click at [503, 30] on img at bounding box center [505, 31] width 10 height 10
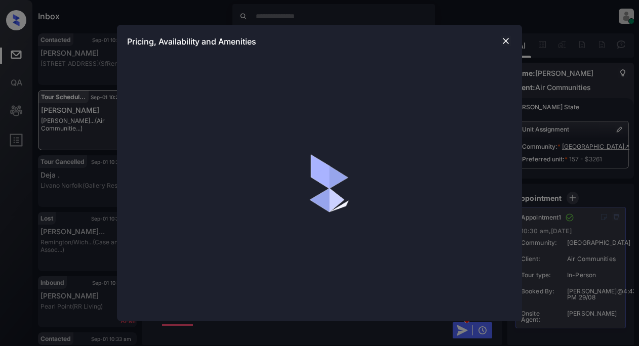
scroll to position [814, 0]
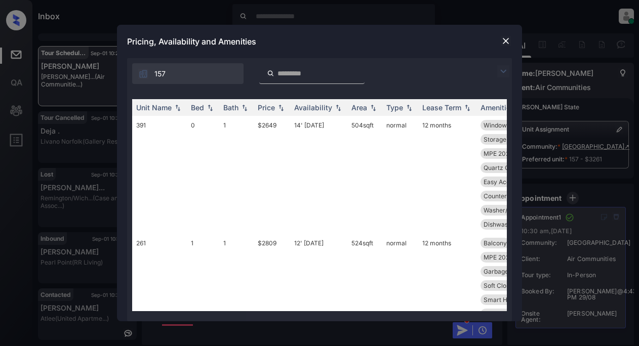
click at [505, 70] on img at bounding box center [503, 71] width 12 height 12
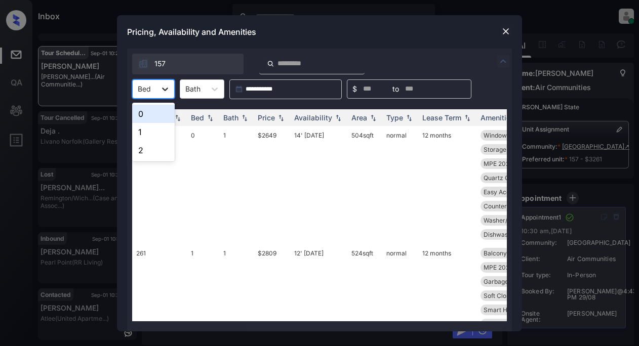
click at [166, 90] on icon at bounding box center [165, 90] width 6 height 4
click at [143, 114] on div "0" at bounding box center [153, 114] width 43 height 18
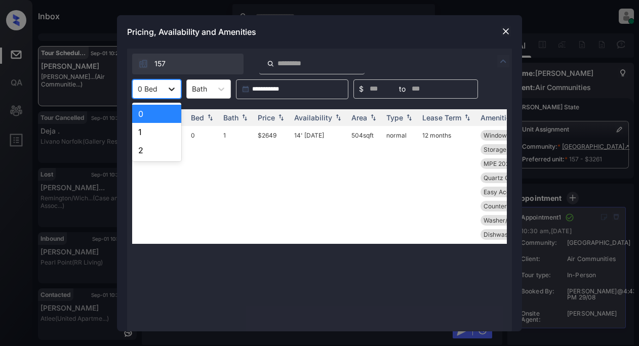
click at [172, 92] on icon at bounding box center [171, 89] width 10 height 10
click at [152, 132] on div "1" at bounding box center [156, 132] width 49 height 18
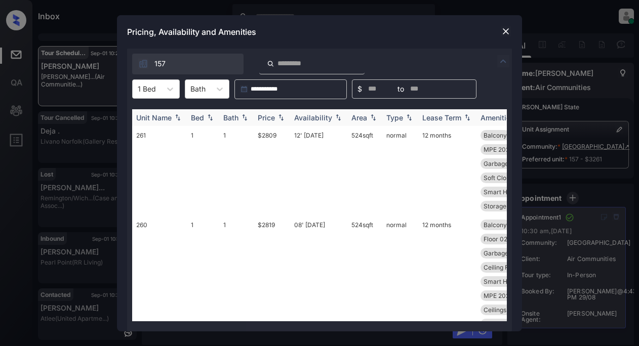
click at [269, 118] on div "Price" at bounding box center [266, 117] width 17 height 9
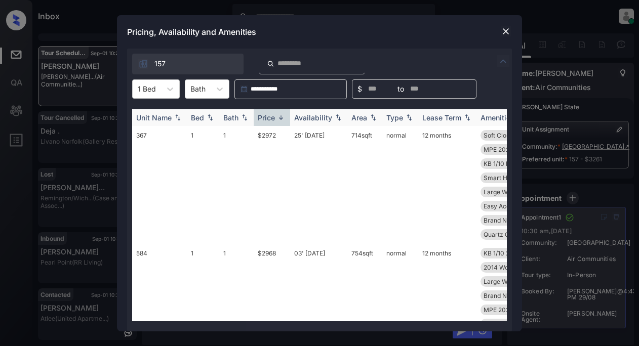
click at [269, 118] on div "Price" at bounding box center [266, 117] width 17 height 9
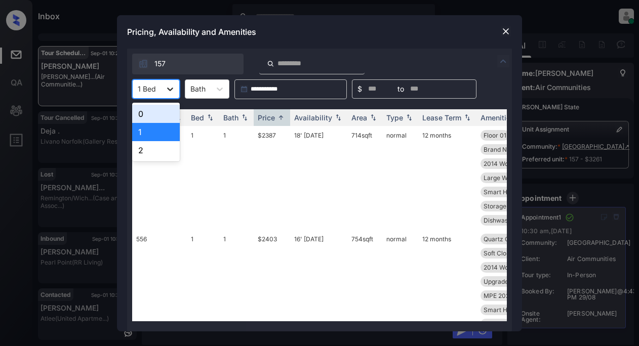
click at [170, 93] on icon at bounding box center [170, 89] width 10 height 10
click at [145, 154] on div "2" at bounding box center [156, 150] width 48 height 18
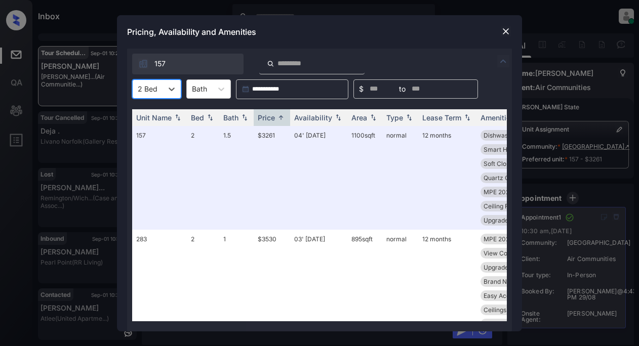
click at [500, 31] on div at bounding box center [505, 31] width 12 height 12
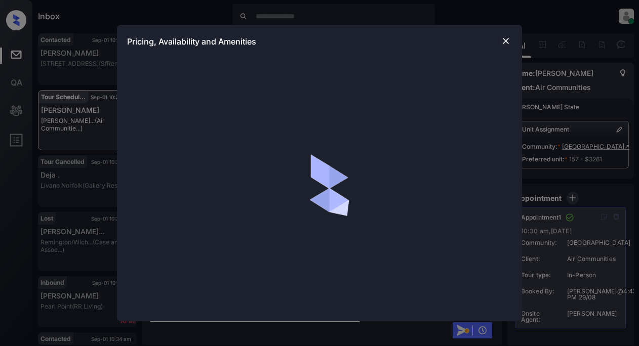
scroll to position [814, 0]
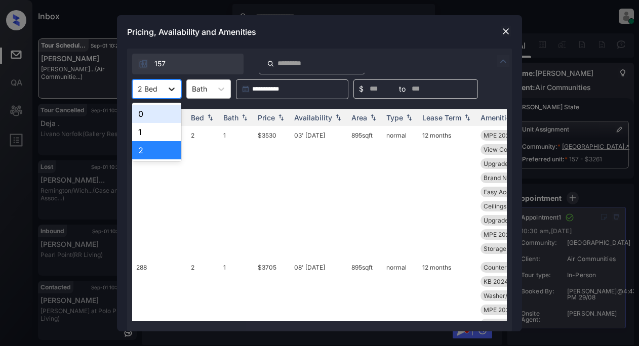
click at [172, 90] on icon at bounding box center [172, 90] width 6 height 4
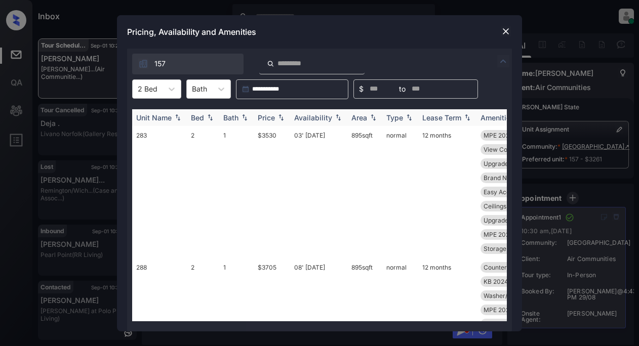
click at [274, 116] on div "Price" at bounding box center [266, 117] width 17 height 9
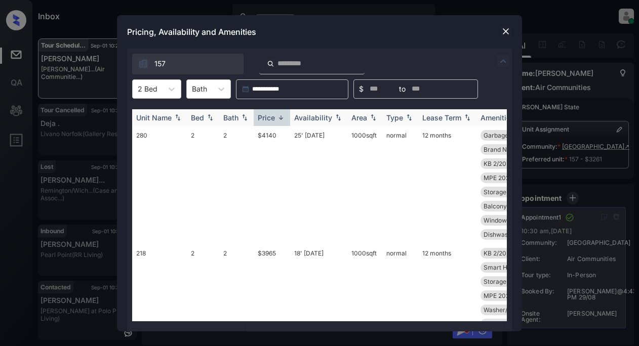
click at [274, 116] on div "Price" at bounding box center [266, 117] width 17 height 9
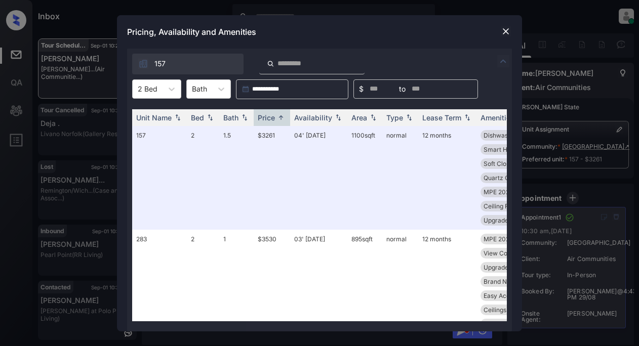
click at [505, 27] on img at bounding box center [505, 31] width 10 height 10
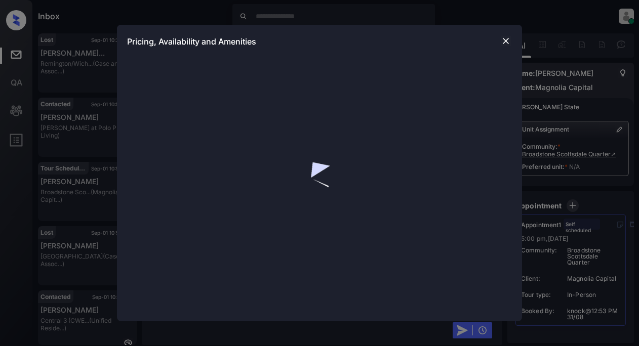
scroll to position [814, 0]
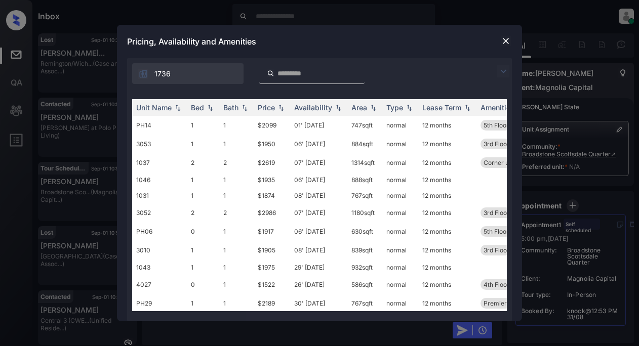
click at [503, 72] on img at bounding box center [503, 71] width 12 height 12
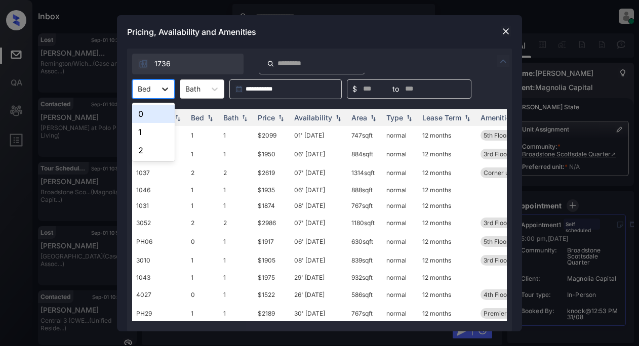
click at [162, 86] on icon at bounding box center [165, 89] width 10 height 10
drag, startPoint x: 146, startPoint y: 149, endPoint x: 151, endPoint y: 147, distance: 5.5
click at [149, 148] on div "2" at bounding box center [153, 150] width 43 height 18
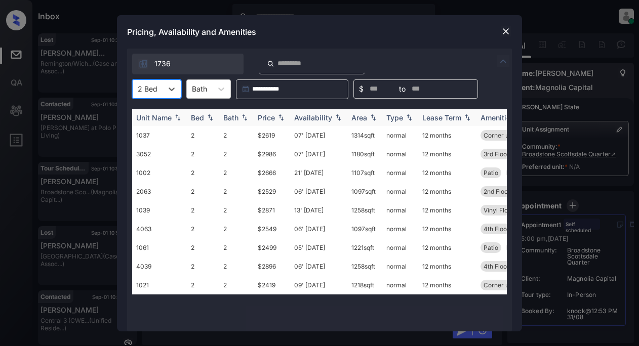
click at [261, 118] on div "Price" at bounding box center [266, 117] width 17 height 9
click at [274, 137] on td "$2419" at bounding box center [272, 135] width 36 height 19
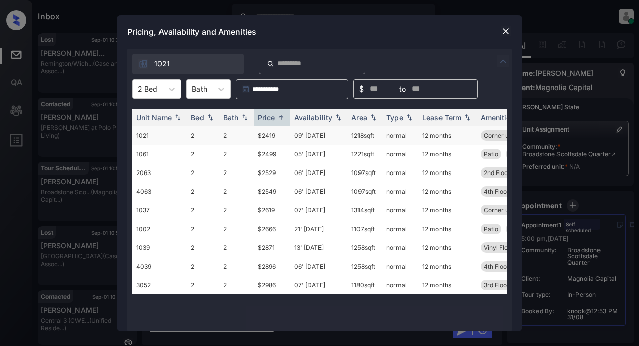
click at [269, 135] on td "$2419" at bounding box center [272, 135] width 36 height 19
click at [273, 137] on td "$2419" at bounding box center [272, 135] width 36 height 19
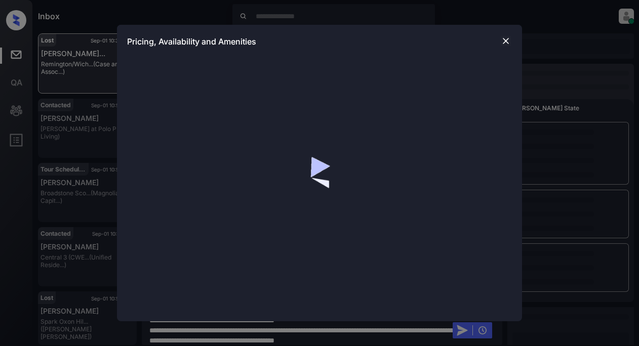
scroll to position [5, 0]
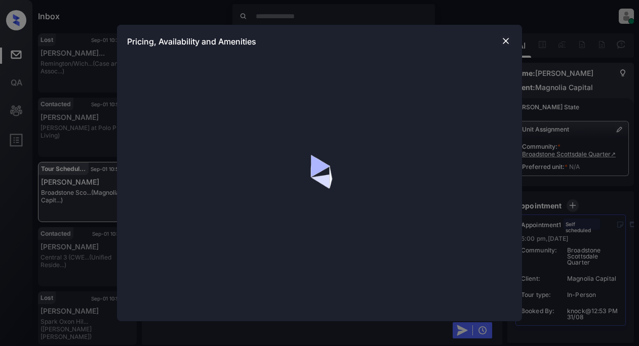
scroll to position [814, 0]
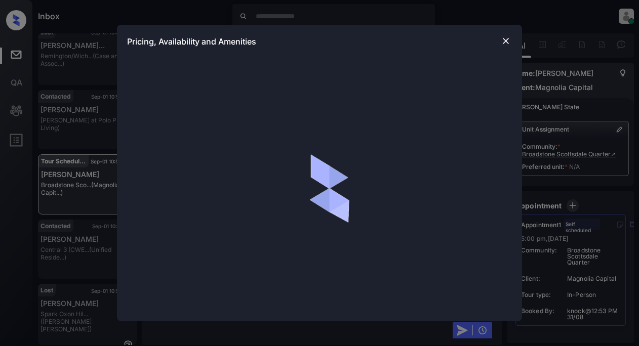
click at [501, 40] on img at bounding box center [505, 41] width 10 height 10
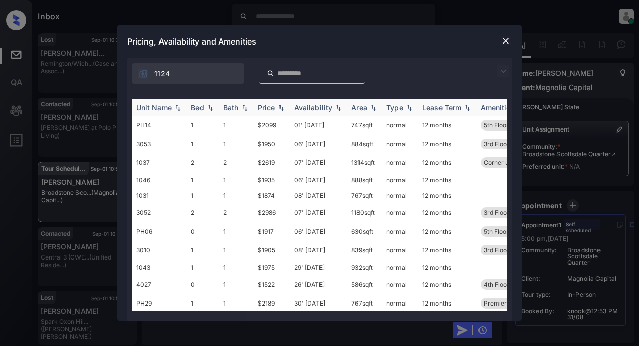
scroll to position [814, 0]
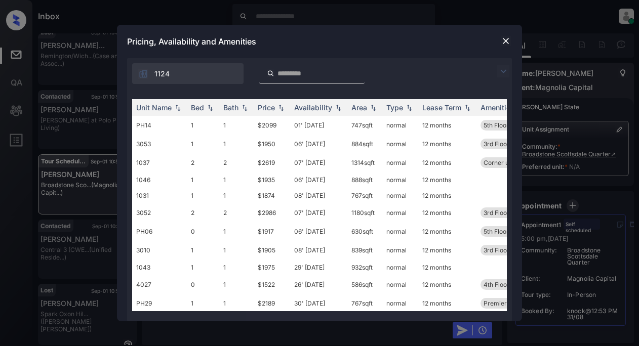
click at [504, 71] on img at bounding box center [503, 71] width 12 height 12
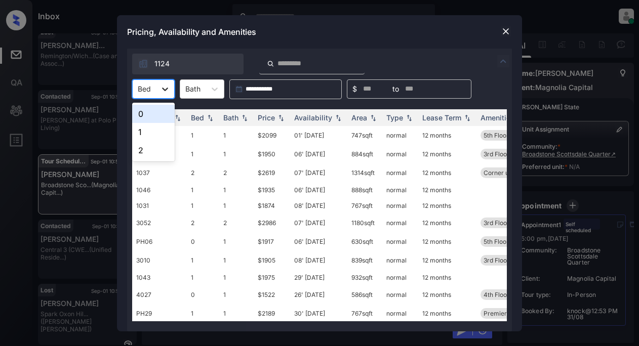
click at [165, 87] on icon at bounding box center [165, 89] width 10 height 10
click at [152, 154] on div "2" at bounding box center [153, 150] width 43 height 18
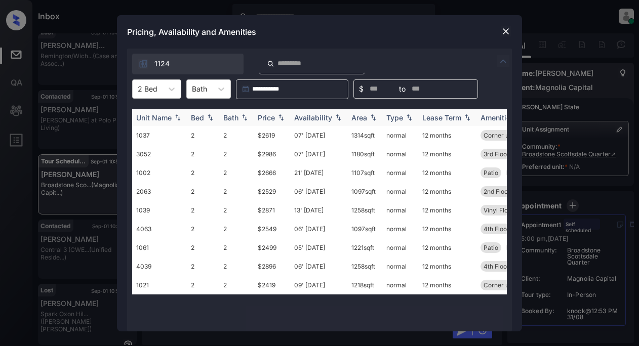
click at [269, 113] on div "Price" at bounding box center [266, 117] width 17 height 9
click at [268, 116] on div "Price" at bounding box center [266, 117] width 17 height 9
click at [271, 137] on td "$2419" at bounding box center [272, 135] width 36 height 19
click at [266, 134] on td "$2419" at bounding box center [272, 135] width 36 height 19
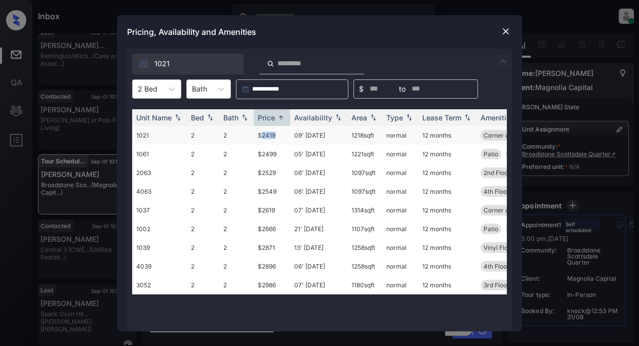
click at [267, 134] on td "$2419" at bounding box center [272, 135] width 36 height 19
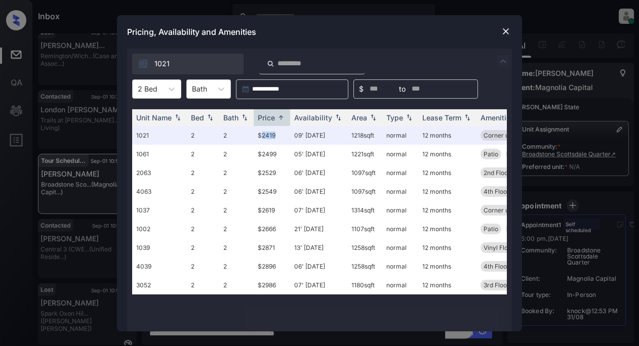
click at [502, 29] on img at bounding box center [505, 31] width 10 height 10
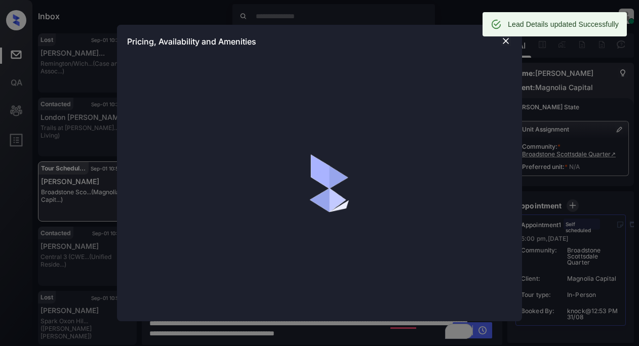
scroll to position [814, 0]
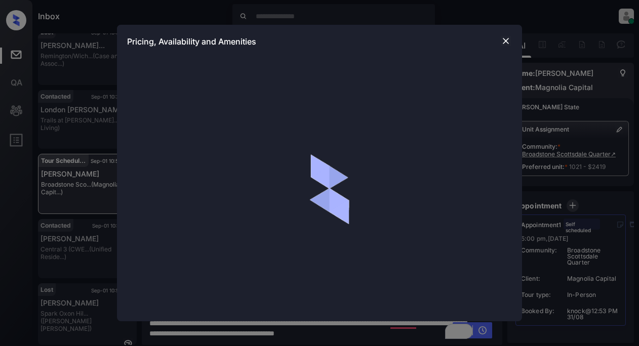
click at [510, 40] on img at bounding box center [505, 41] width 10 height 10
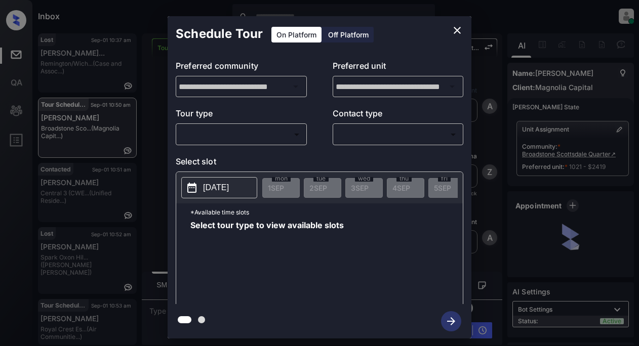
scroll to position [814, 0]
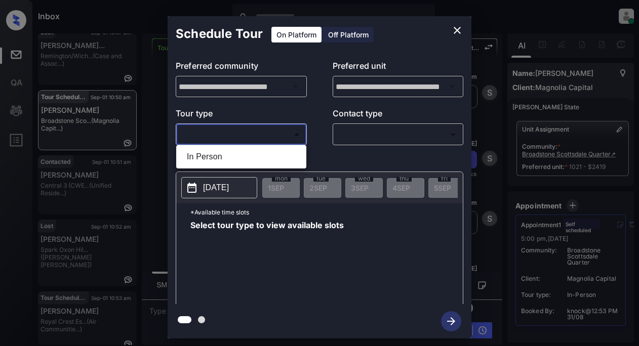
click at [226, 139] on body "Inbox Lyzzelle [PERSON_NAME] Online Set yourself offline Set yourself on break …" at bounding box center [319, 173] width 639 height 346
click at [218, 159] on li "In Person" at bounding box center [241, 157] width 125 height 18
type input "********"
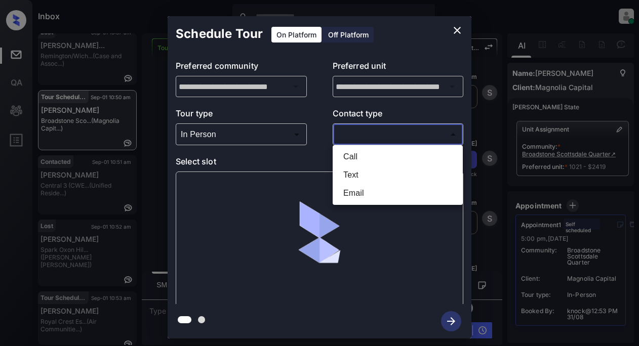
drag, startPoint x: 349, startPoint y: 134, endPoint x: 363, endPoint y: 142, distance: 15.9
click at [350, 134] on body "Inbox Lyzzelle [PERSON_NAME] Online Set yourself offline Set yourself on break …" at bounding box center [319, 173] width 639 height 346
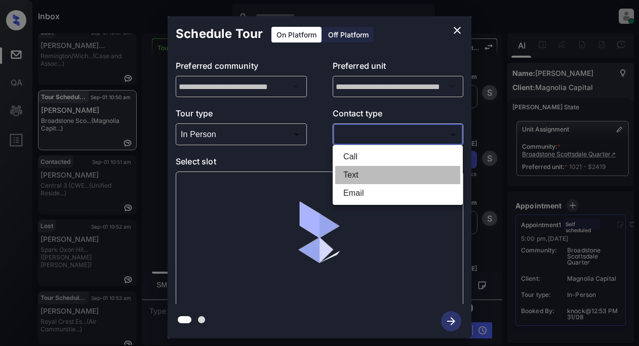
click at [350, 173] on li "Text" at bounding box center [397, 175] width 125 height 18
type input "****"
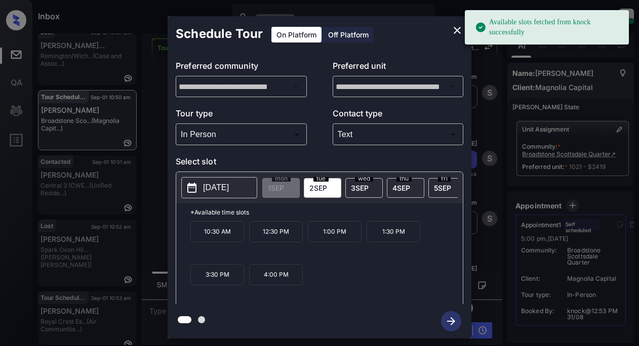
click at [229, 187] on p "[DATE]" at bounding box center [216, 188] width 26 height 12
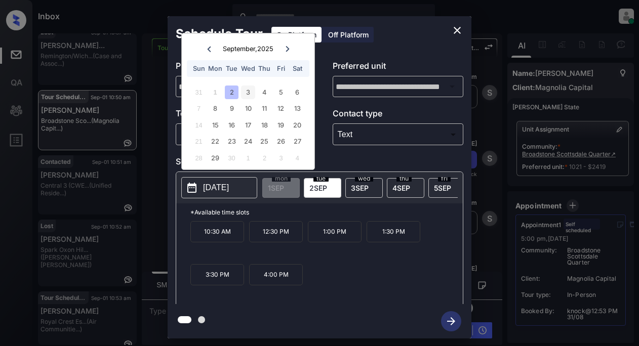
click at [249, 90] on div "3" at bounding box center [248, 93] width 14 height 14
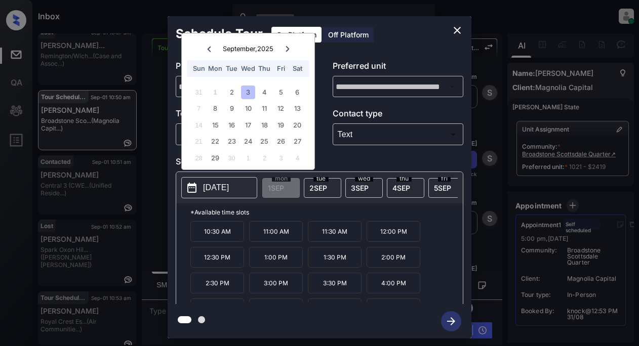
click at [460, 31] on icon "close" at bounding box center [457, 30] width 12 height 12
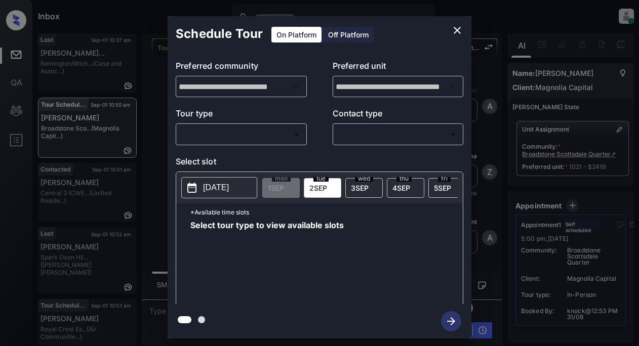
scroll to position [814, 0]
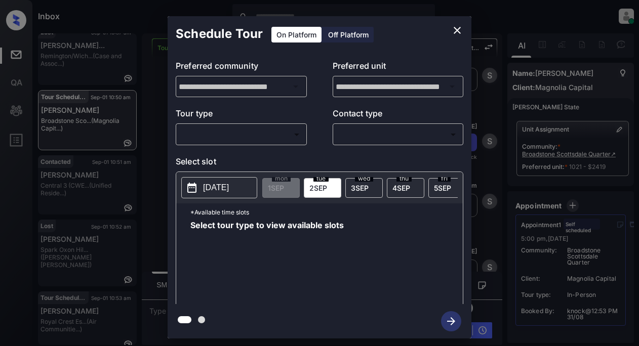
click at [256, 132] on body "Inbox Lyzzelle [PERSON_NAME] Online Set yourself offline Set yourself on break …" at bounding box center [319, 173] width 639 height 346
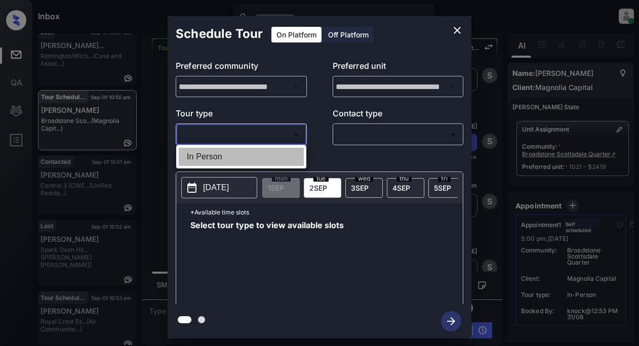
click at [219, 154] on li "In Person" at bounding box center [241, 157] width 125 height 18
type input "********"
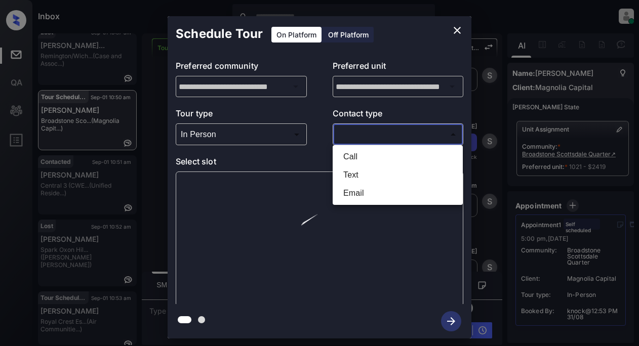
click at [374, 131] on body "Inbox Lyzzelle [PERSON_NAME] Online Set yourself offline Set yourself on break …" at bounding box center [319, 173] width 639 height 346
click at [358, 172] on li "Text" at bounding box center [397, 175] width 125 height 18
type input "****"
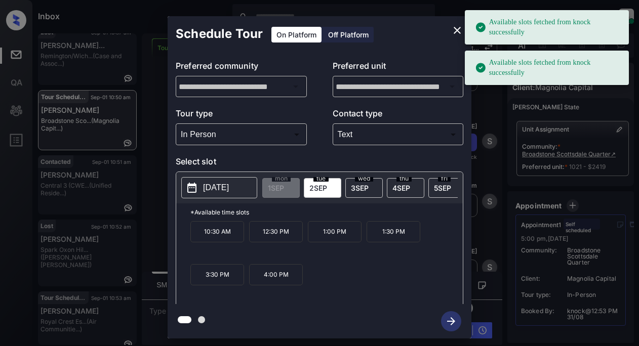
click at [229, 188] on p "[DATE]" at bounding box center [216, 188] width 26 height 12
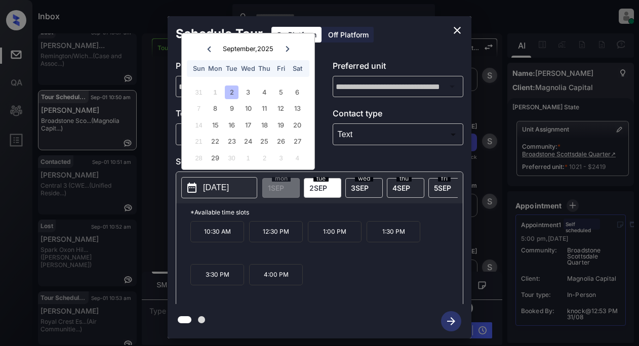
click at [228, 95] on div "2" at bounding box center [232, 93] width 14 height 14
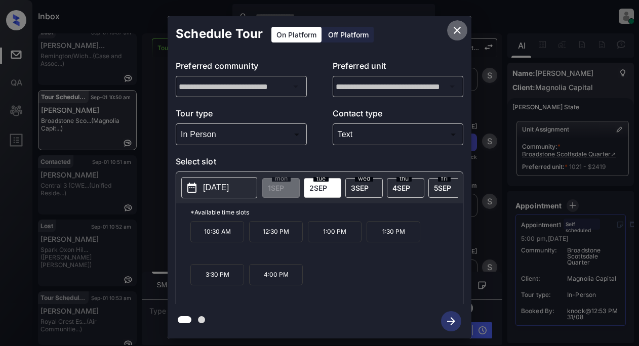
click at [454, 29] on icon "close" at bounding box center [457, 30] width 12 height 12
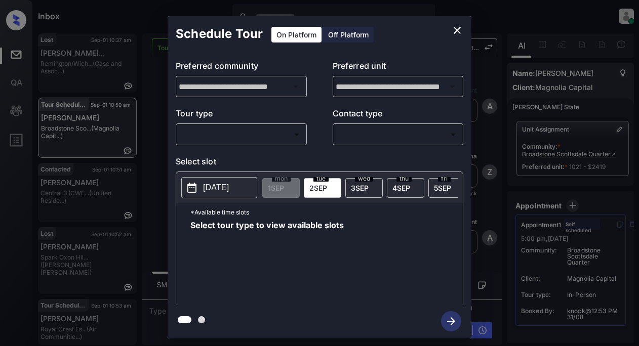
scroll to position [814, 0]
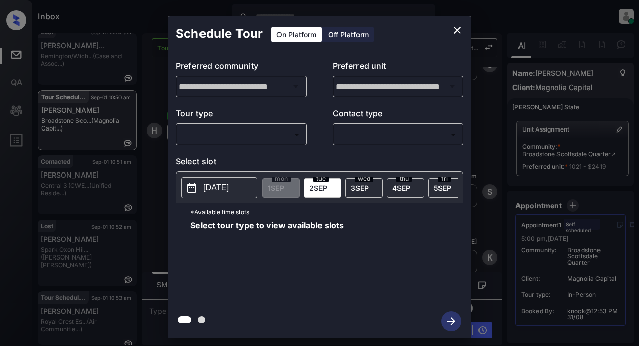
click at [256, 140] on body "Inbox Lyzzelle M. Ceralde Online Set yourself offline Set yourself on break Pro…" at bounding box center [319, 173] width 639 height 346
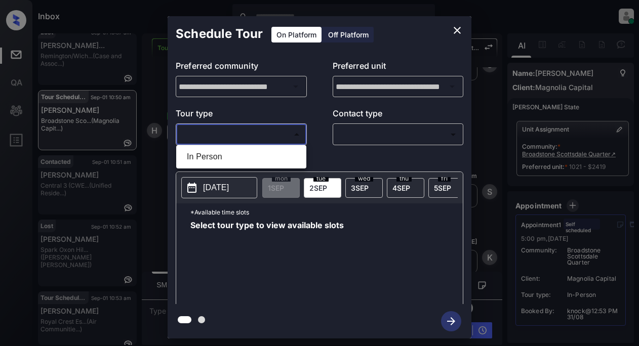
click at [220, 162] on li "In Person" at bounding box center [241, 157] width 125 height 18
type input "********"
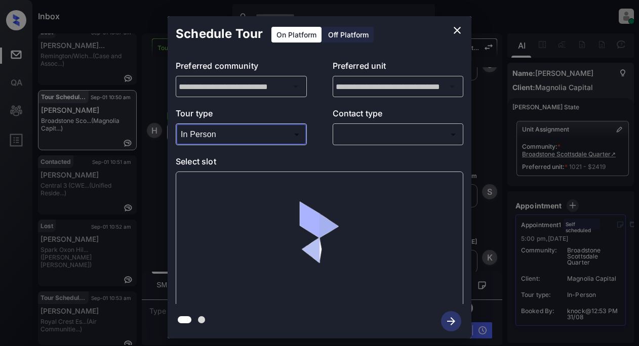
click at [349, 131] on body "Inbox Lyzzelle M. Ceralde Online Set yourself offline Set yourself on break Pro…" at bounding box center [319, 173] width 639 height 346
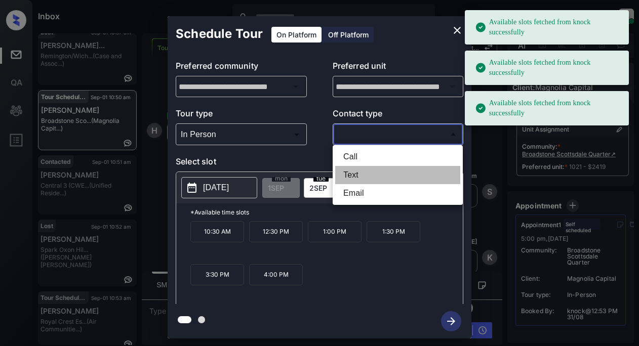
click at [355, 175] on li "Text" at bounding box center [397, 175] width 125 height 18
type input "****"
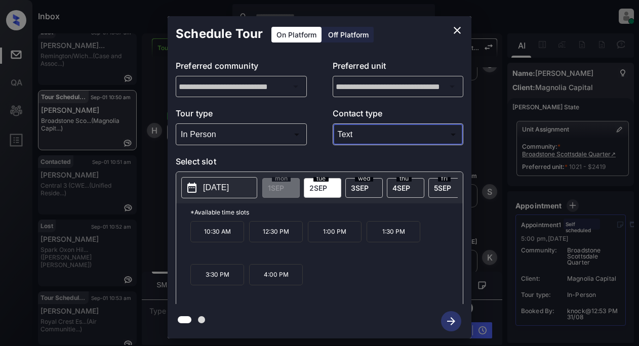
click at [454, 29] on icon "close" at bounding box center [457, 30] width 12 height 12
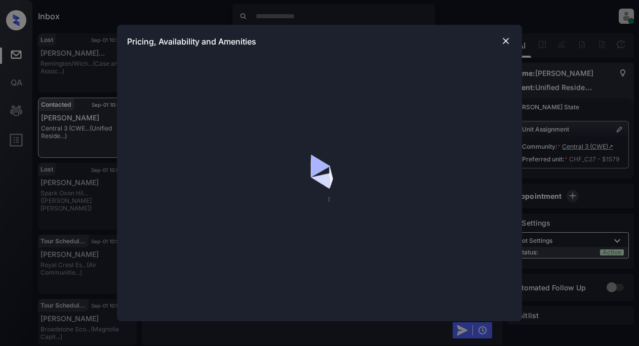
scroll to position [814, 0]
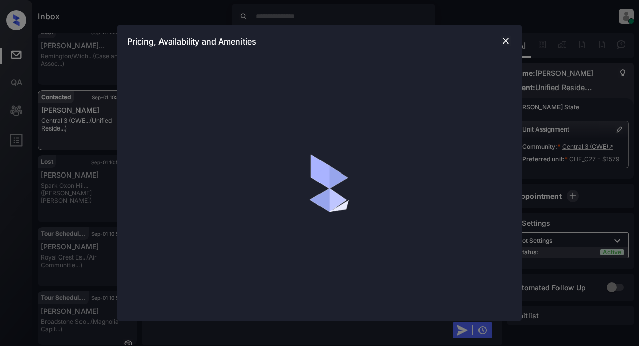
click at [505, 40] on img at bounding box center [505, 41] width 10 height 10
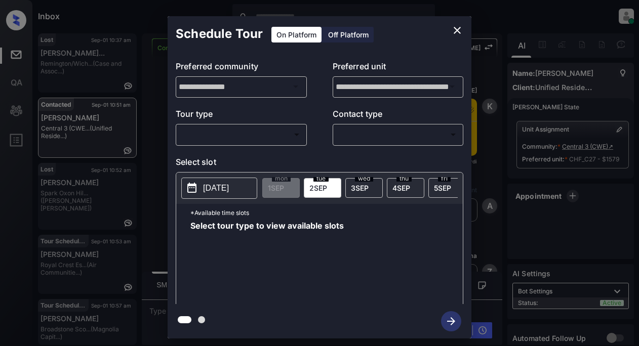
scroll to position [814, 0]
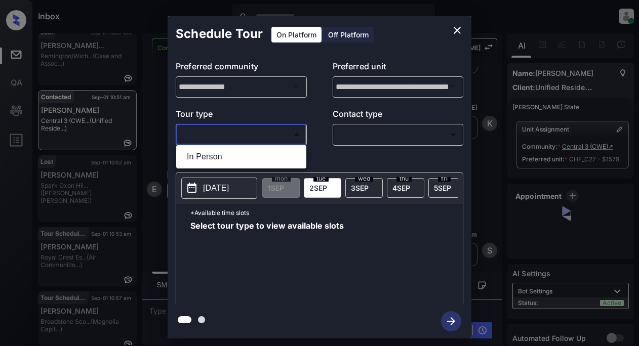
drag, startPoint x: 259, startPoint y: 131, endPoint x: 266, endPoint y: 133, distance: 7.2
click at [259, 131] on body "Inbox Lyzzelle M. Ceralde Online Set yourself offline Set yourself on break Pro…" at bounding box center [319, 173] width 639 height 346
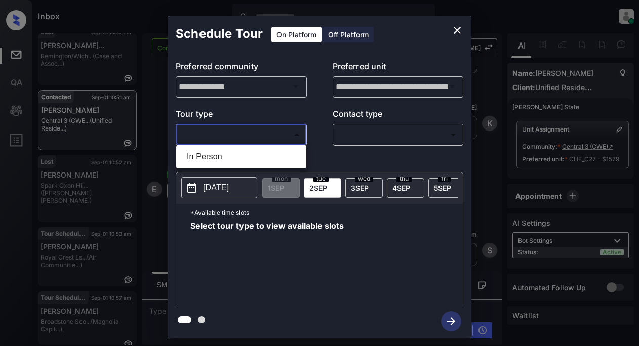
click at [210, 160] on li "In Person" at bounding box center [241, 157] width 125 height 18
type input "********"
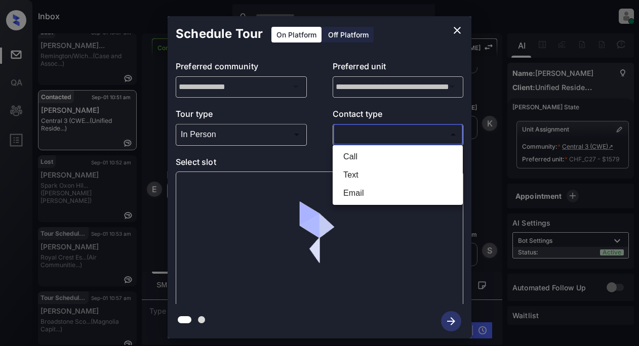
click at [359, 138] on body "Inbox Lyzzelle M. Ceralde Online Set yourself offline Set yourself on break Pro…" at bounding box center [319, 173] width 639 height 346
click at [357, 173] on li "Text" at bounding box center [397, 175] width 125 height 18
type input "****"
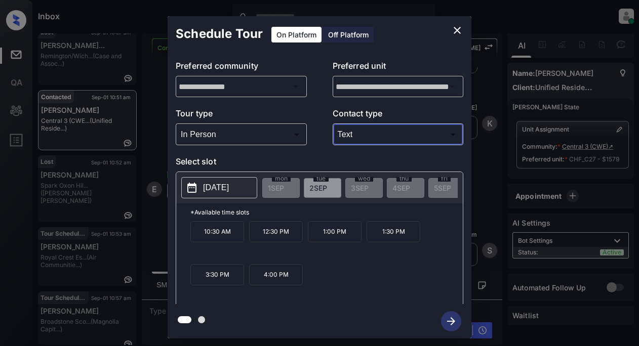
click at [227, 182] on p "[DATE]" at bounding box center [216, 188] width 26 height 12
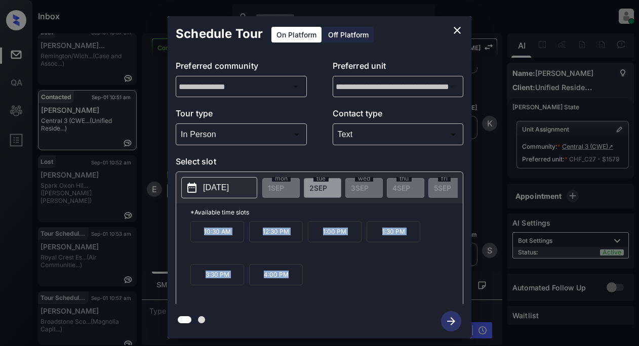
drag, startPoint x: 202, startPoint y: 234, endPoint x: 302, endPoint y: 281, distance: 110.2
click at [302, 281] on div "10:30 AM 12:30 PM 1:00 PM 1:30 PM 3:30 PM 4:00 PM" at bounding box center [326, 261] width 272 height 81
copy div "10:30 AM 12:30 PM 1:00 PM 1:30 PM 3:30 PM 4:00 PM"
click at [459, 32] on icon "close" at bounding box center [456, 30] width 7 height 7
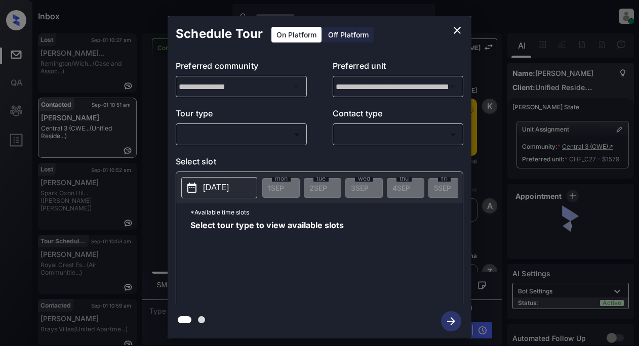
scroll to position [814, 0]
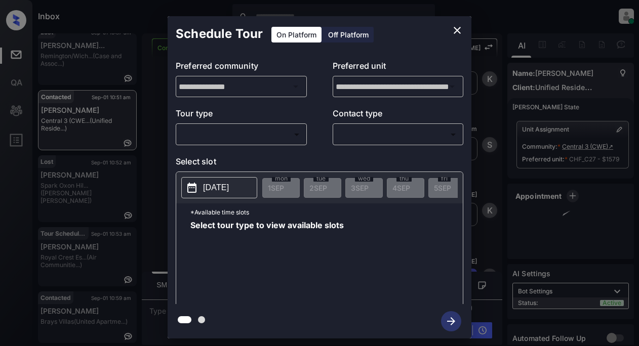
click at [282, 138] on body "Inbox Lyzzelle [PERSON_NAME] Online Set yourself offline Set yourself on break …" at bounding box center [319, 173] width 639 height 346
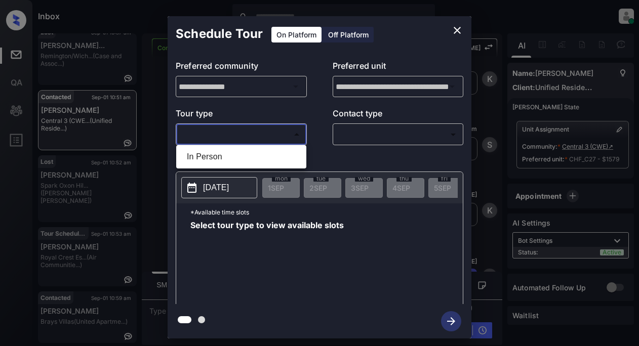
click at [215, 160] on li "In Person" at bounding box center [241, 157] width 125 height 18
type input "********"
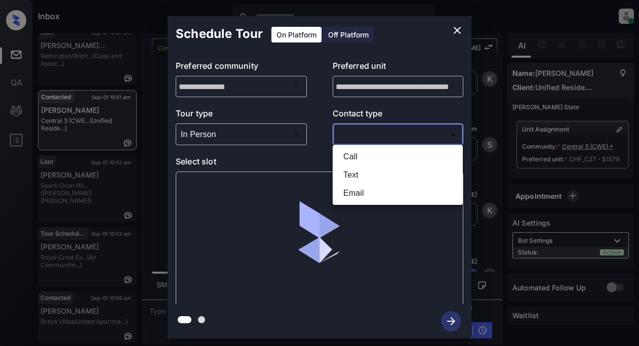
click at [374, 137] on body "Inbox Lyzzelle M. Ceralde Online Set yourself offline Set yourself on break Pro…" at bounding box center [319, 173] width 639 height 346
click at [355, 174] on li "Text" at bounding box center [397, 175] width 125 height 18
type input "****"
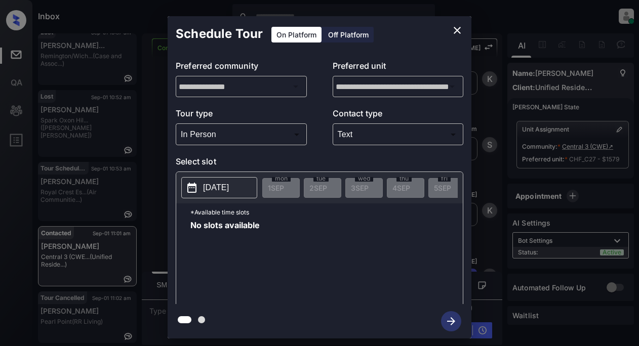
click at [229, 185] on p "[DATE]" at bounding box center [216, 188] width 26 height 12
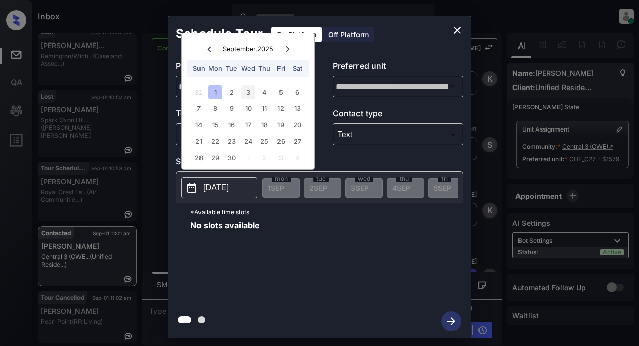
click at [247, 92] on div "3" at bounding box center [248, 93] width 14 height 14
click at [247, 93] on div "3" at bounding box center [248, 93] width 14 height 14
click at [395, 32] on div "Schedule Tour On Platform Off Platform" at bounding box center [320, 33] width 304 height 35
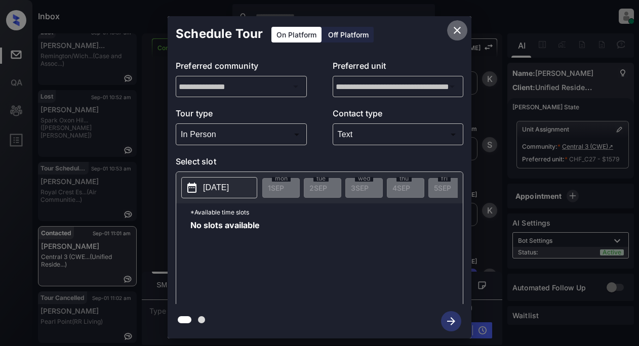
click at [461, 27] on icon "close" at bounding box center [457, 30] width 12 height 12
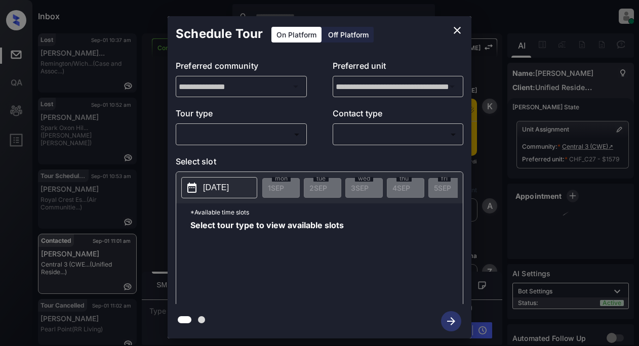
scroll to position [814, 0]
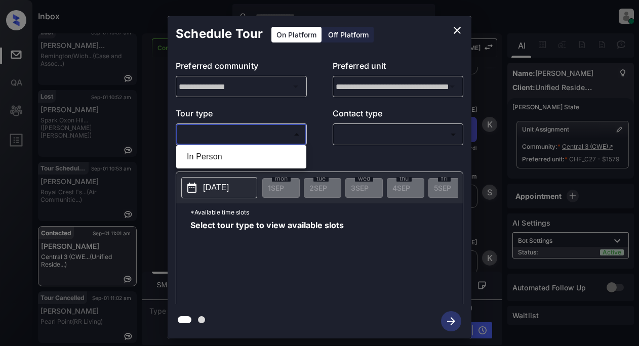
click at [240, 136] on body "Inbox Lyzzelle M. Ceralde Online Set yourself offline Set yourself on break Pro…" at bounding box center [319, 173] width 639 height 346
click at [214, 158] on li "In Person" at bounding box center [241, 157] width 125 height 18
type input "********"
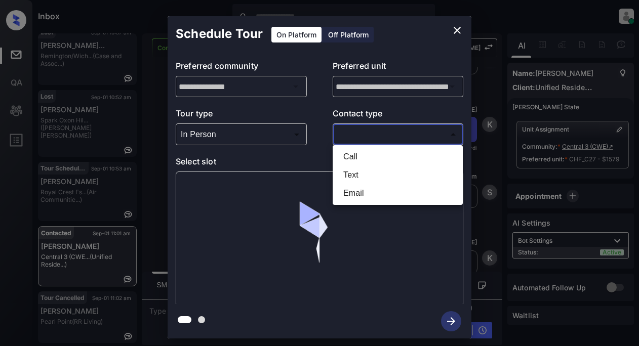
click at [358, 131] on body "Inbox Lyzzelle M. Ceralde Online Set yourself offline Set yourself on break Pro…" at bounding box center [319, 173] width 639 height 346
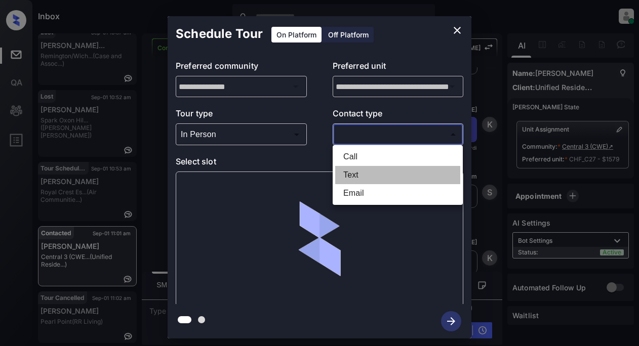
click at [350, 177] on li "Text" at bounding box center [397, 175] width 125 height 18
type input "****"
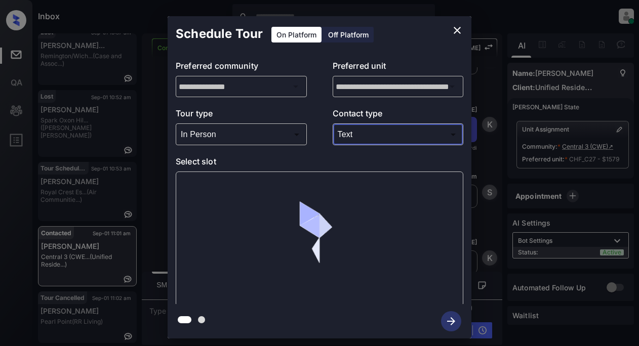
click at [249, 188] on div at bounding box center [319, 239] width 287 height 135
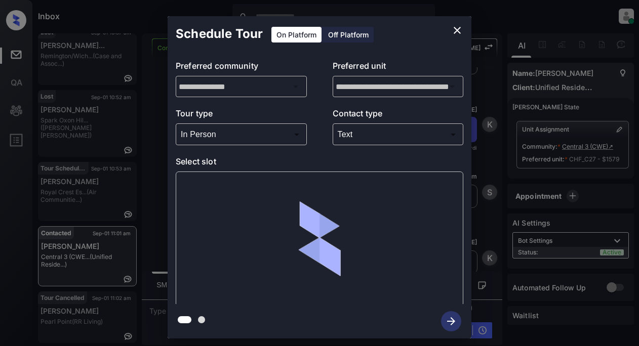
click at [249, 188] on div at bounding box center [319, 239] width 287 height 135
click at [391, 209] on div at bounding box center [319, 239] width 287 height 135
click at [412, 218] on div at bounding box center [319, 239] width 287 height 135
click at [457, 30] on icon "close" at bounding box center [456, 30] width 7 height 7
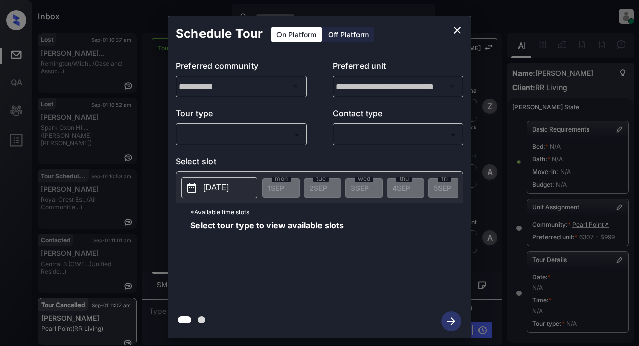
scroll to position [814, 0]
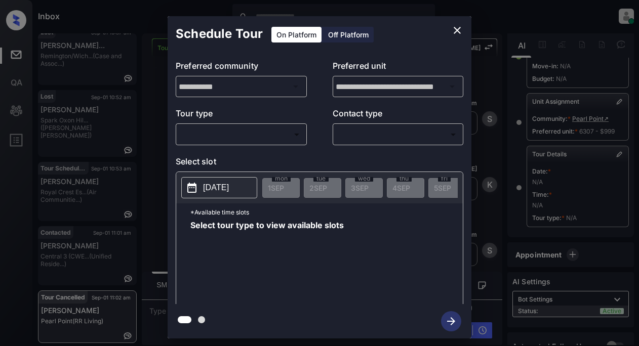
click at [236, 131] on body "Inbox Lyzzelle M. Ceralde Online Set yourself offline Set yourself on break Pro…" at bounding box center [319, 173] width 639 height 346
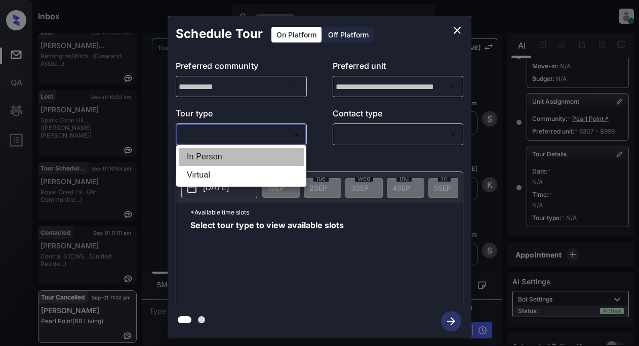
drag, startPoint x: 212, startPoint y: 155, endPoint x: 297, endPoint y: 136, distance: 87.3
click at [212, 155] on li "In Person" at bounding box center [241, 157] width 125 height 18
type input "********"
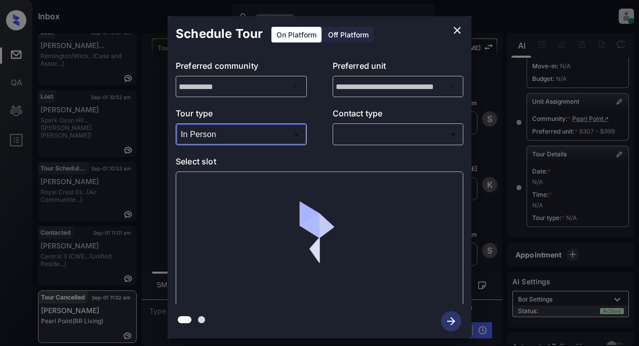
click at [356, 138] on body "Inbox Lyzzelle M. Ceralde Online Set yourself offline Set yourself on break Pro…" at bounding box center [319, 173] width 639 height 346
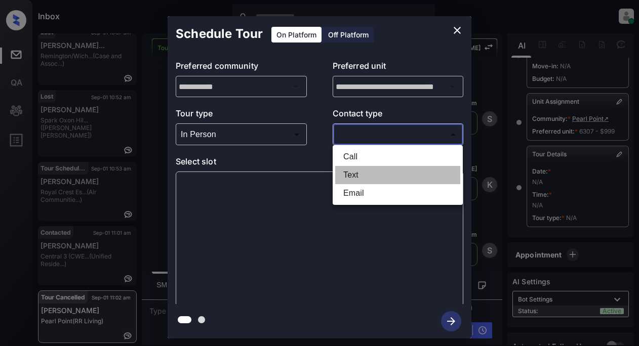
click at [356, 173] on li "Text" at bounding box center [397, 175] width 125 height 18
type input "****"
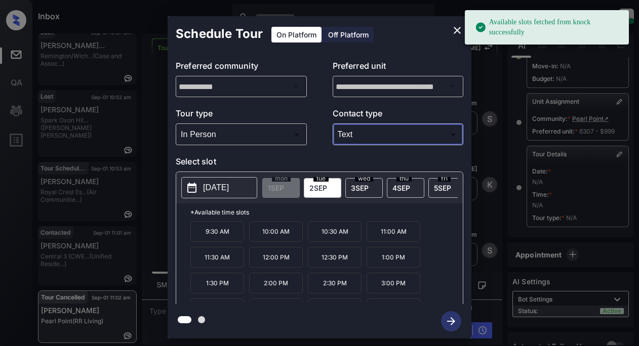
click at [229, 191] on p "2025-09-02" at bounding box center [216, 188] width 26 height 12
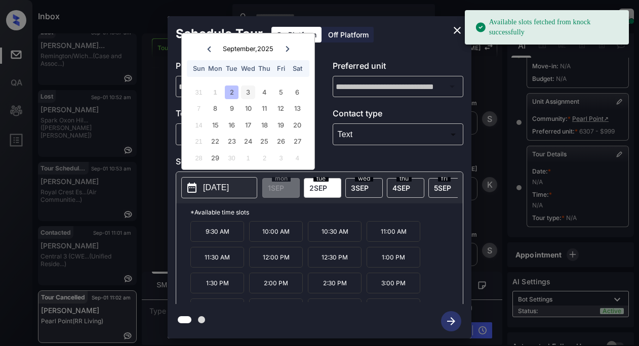
click at [243, 94] on div "3" at bounding box center [248, 93] width 14 height 14
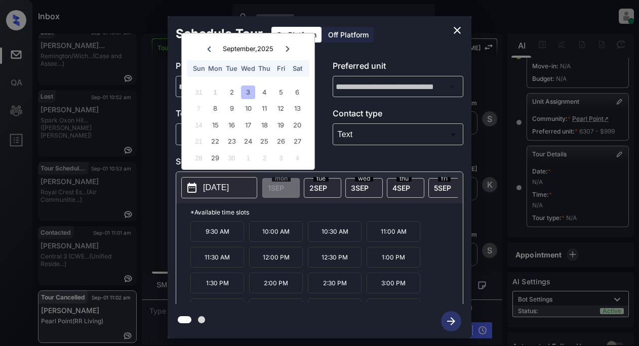
click at [268, 264] on p "12:00 PM" at bounding box center [276, 257] width 54 height 21
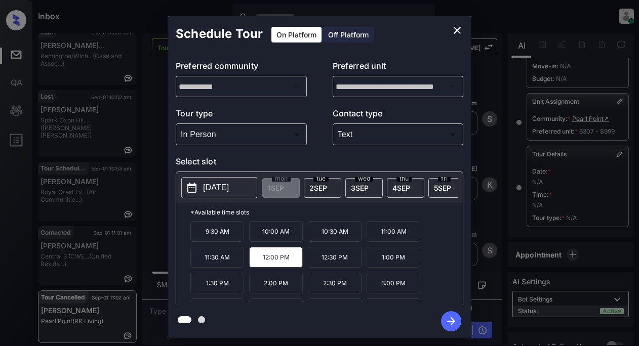
click at [447, 319] on icon "button" at bounding box center [451, 321] width 20 height 20
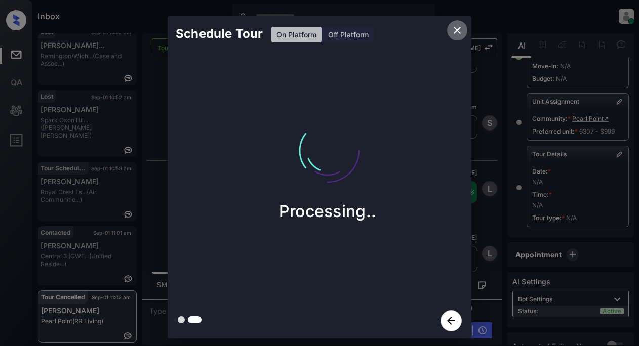
scroll to position [4321, 0]
click at [455, 28] on icon "close" at bounding box center [456, 30] width 7 height 7
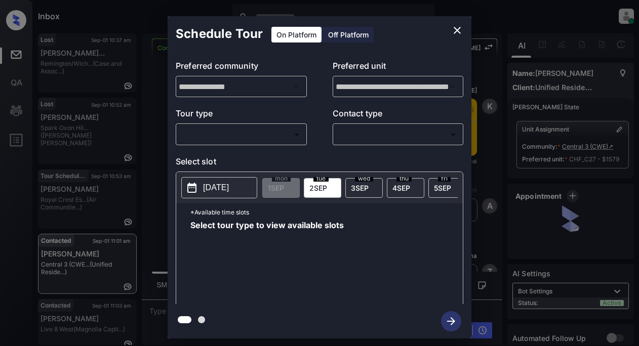
scroll to position [814, 0]
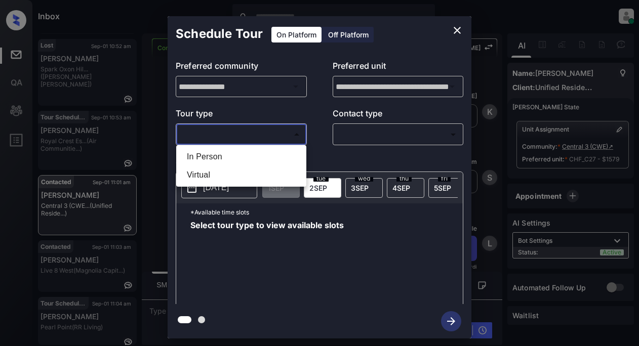
click at [234, 135] on body "Inbox Lyzzelle M. Ceralde Online Set yourself offline Set yourself on break Pro…" at bounding box center [319, 173] width 639 height 346
click at [219, 155] on li "In Person" at bounding box center [241, 157] width 125 height 18
type input "********"
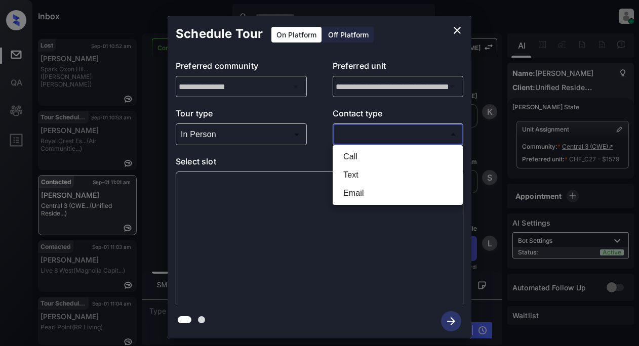
click at [357, 136] on body "Inbox Lyzzelle M. Ceralde Online Set yourself offline Set yourself on break Pro…" at bounding box center [319, 173] width 639 height 346
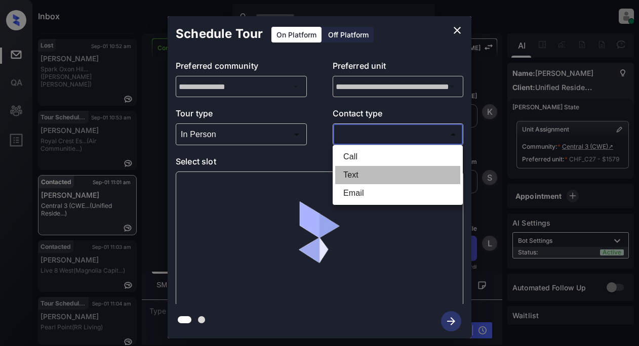
click at [350, 172] on li "Text" at bounding box center [397, 175] width 125 height 18
type input "****"
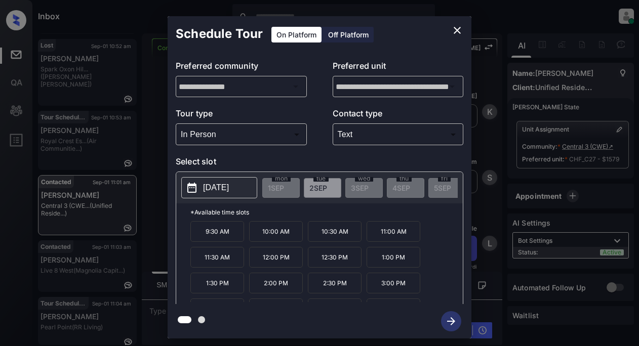
click at [226, 186] on p "[DATE]" at bounding box center [216, 188] width 26 height 12
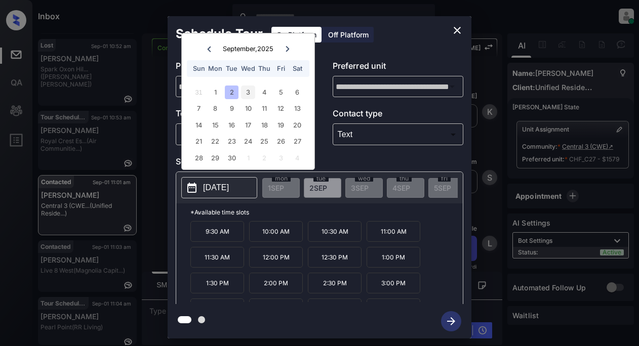
click at [246, 94] on div "3" at bounding box center [248, 93] width 14 height 14
click at [455, 30] on icon "close" at bounding box center [457, 30] width 12 height 12
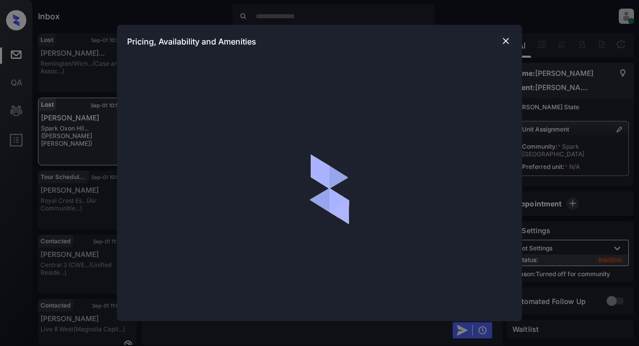
scroll to position [814, 0]
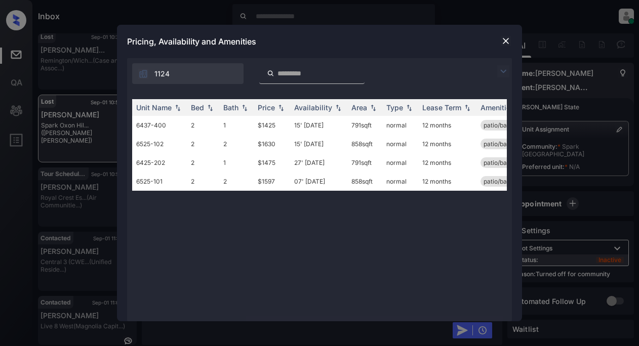
click at [501, 73] on img at bounding box center [503, 71] width 12 height 12
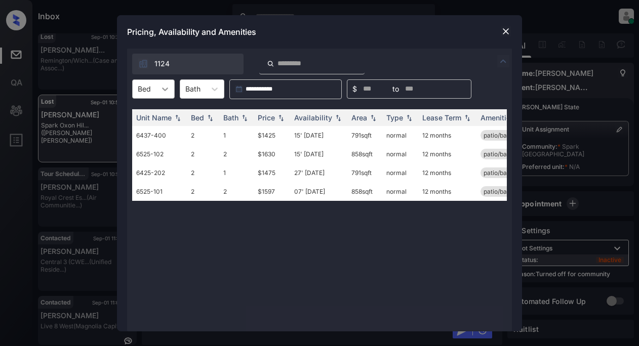
click at [162, 89] on icon at bounding box center [165, 89] width 10 height 10
click at [504, 29] on img at bounding box center [505, 31] width 10 height 10
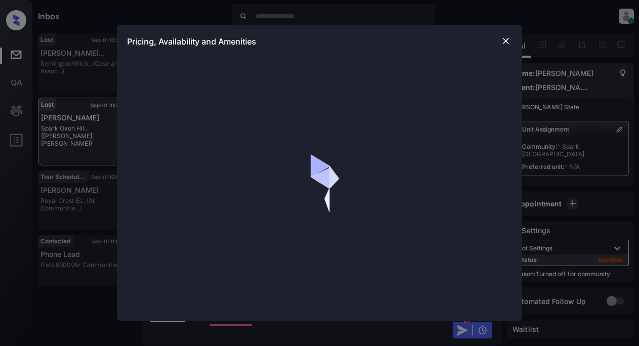
scroll to position [814, 0]
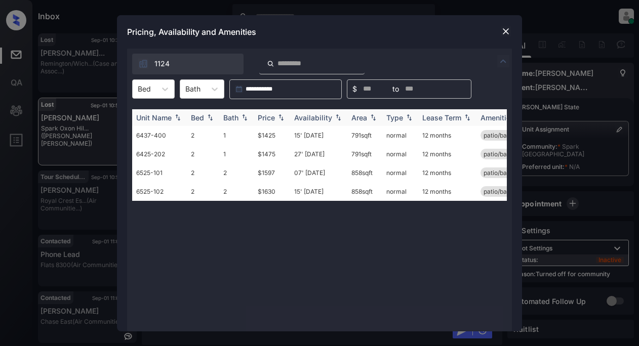
click at [319, 118] on div "Availability" at bounding box center [313, 117] width 38 height 9
click at [506, 29] on img at bounding box center [505, 31] width 10 height 10
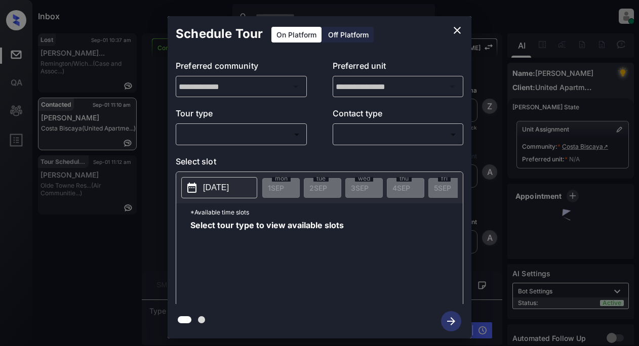
scroll to position [949, 0]
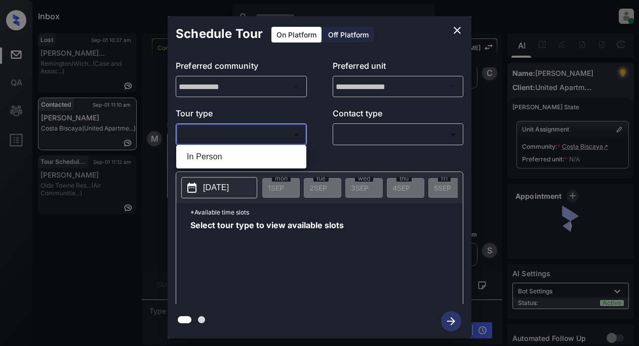
click at [265, 132] on body "Inbox Lyzzelle M. Ceralde Online Set yourself offline Set yourself on break Pro…" at bounding box center [319, 173] width 639 height 346
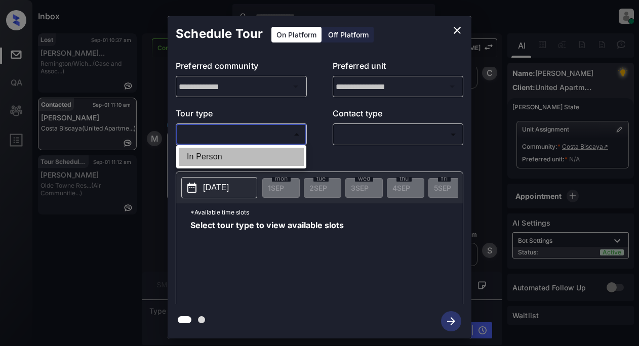
drag, startPoint x: 215, startPoint y: 157, endPoint x: 302, endPoint y: 139, distance: 89.0
click at [218, 157] on li "In Person" at bounding box center [241, 157] width 125 height 18
type input "********"
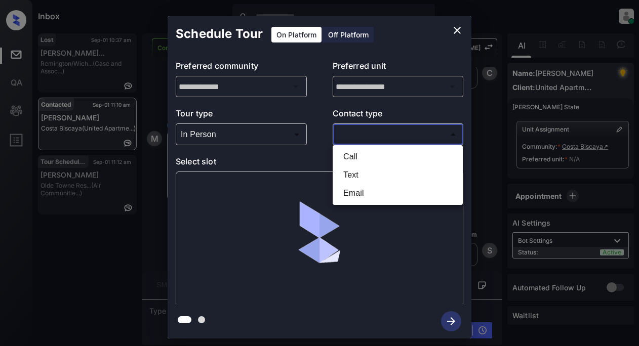
drag, startPoint x: 362, startPoint y: 134, endPoint x: 410, endPoint y: 139, distance: 48.8
click at [362, 134] on body "Inbox Lyzzelle M. Ceralde Online Set yourself offline Set yourself on break Pro…" at bounding box center [319, 173] width 639 height 346
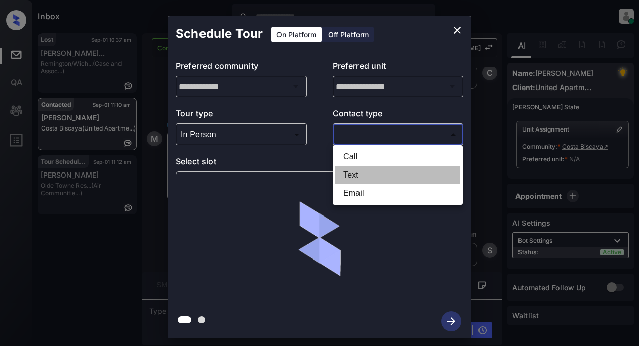
click at [357, 176] on li "Text" at bounding box center [397, 175] width 125 height 18
type input "****"
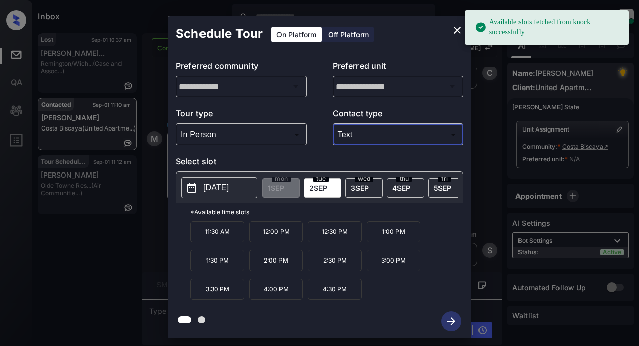
click at [221, 186] on p "[DATE]" at bounding box center [216, 188] width 26 height 12
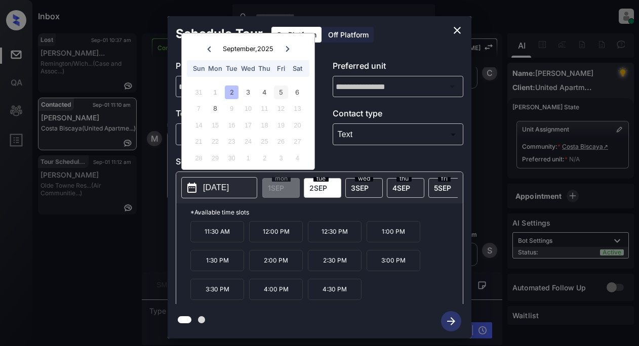
click at [279, 91] on div "5" at bounding box center [281, 93] width 14 height 14
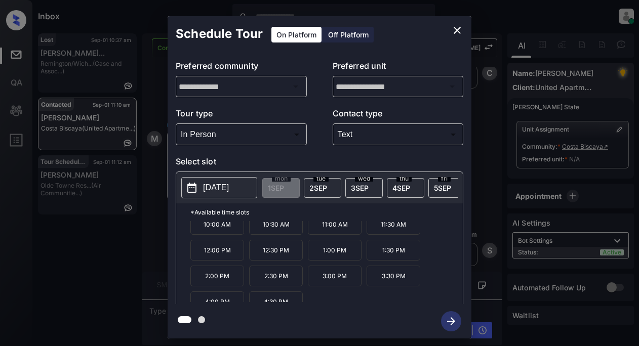
scroll to position [17, 0]
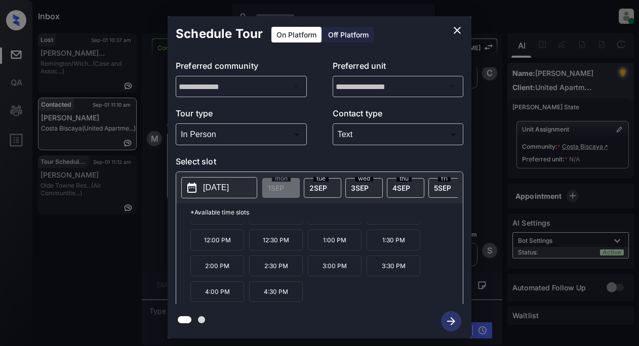
click at [218, 188] on p "2025-09-05" at bounding box center [216, 188] width 26 height 12
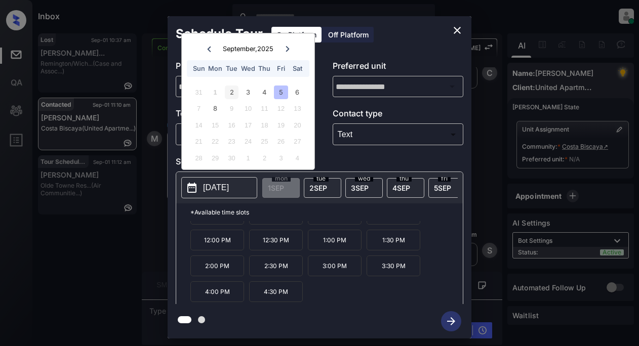
click at [232, 91] on div "2" at bounding box center [232, 93] width 14 height 14
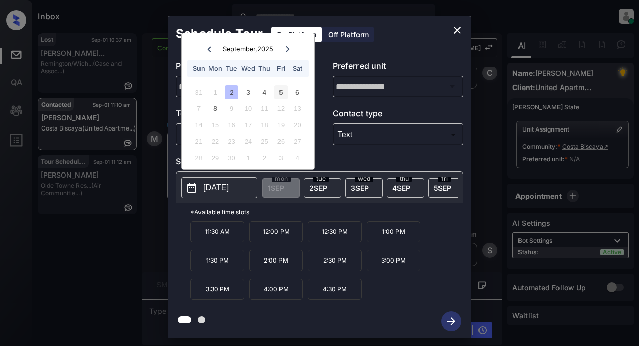
click at [283, 88] on div "5" at bounding box center [281, 93] width 14 height 14
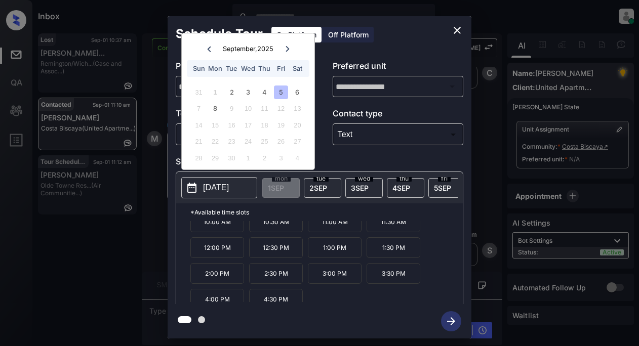
scroll to position [17, 0]
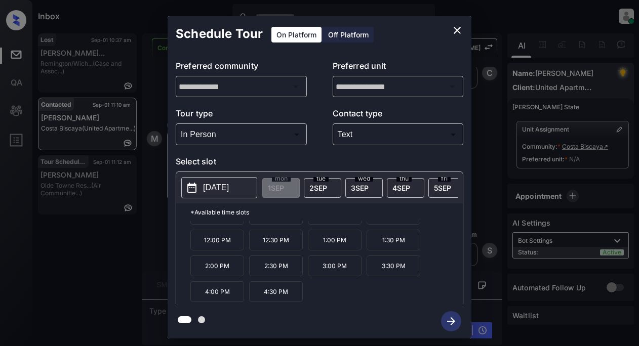
click at [451, 30] on icon "close" at bounding box center [457, 30] width 12 height 12
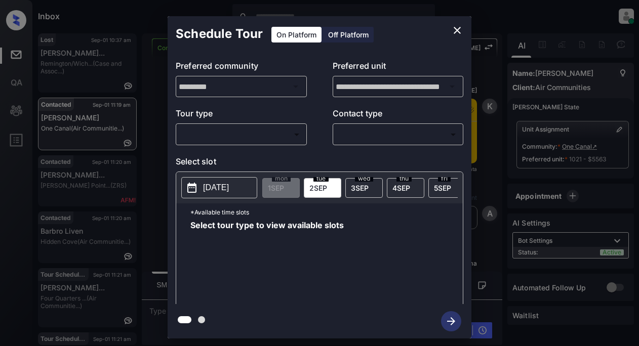
scroll to position [1997, 0]
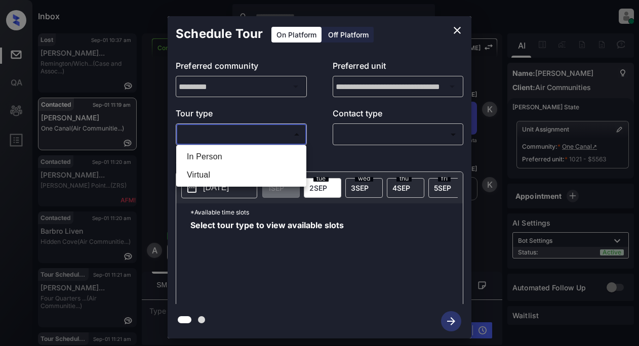
click at [256, 133] on body "Inbox Lyzzelle [PERSON_NAME] Online Set yourself offline Set yourself on break …" at bounding box center [319, 173] width 639 height 346
click at [224, 157] on li "In Person" at bounding box center [241, 157] width 125 height 18
type input "********"
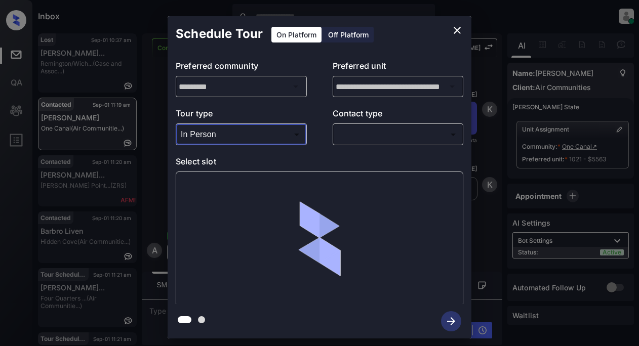
click at [348, 136] on body "Inbox Lyzzelle [PERSON_NAME] Online Set yourself offline Set yourself on break …" at bounding box center [319, 173] width 639 height 346
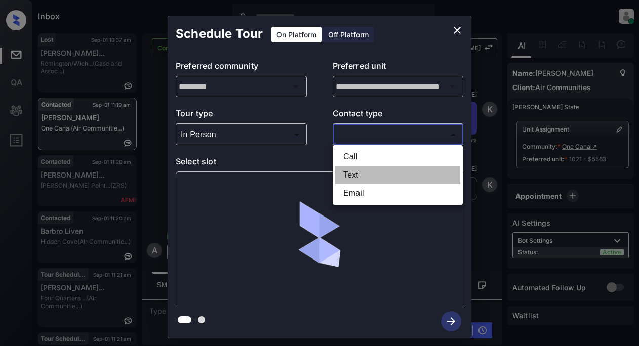
click at [359, 174] on li "Text" at bounding box center [397, 175] width 125 height 18
type input "****"
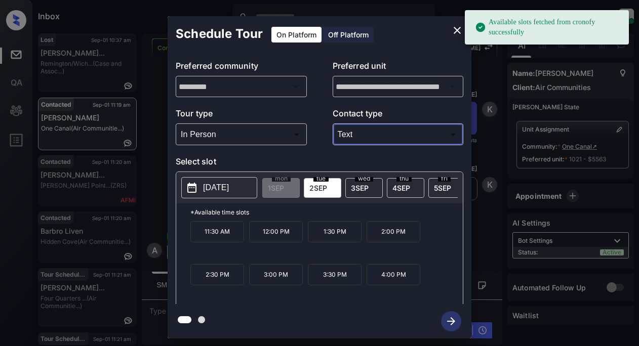
click at [245, 138] on body "Available slots fetched from cronofy successfully Inbox Lyzzelle M. Ceralde Onl…" at bounding box center [319, 173] width 639 height 346
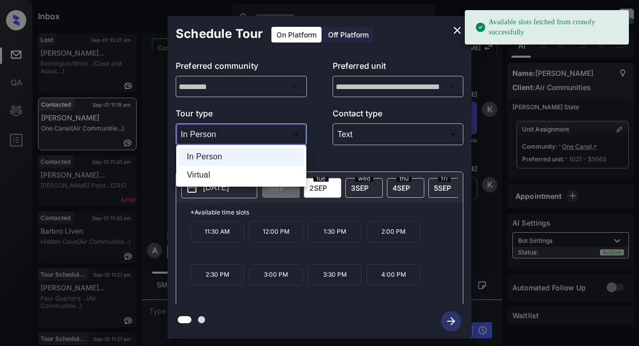
click at [246, 138] on div at bounding box center [319, 173] width 639 height 346
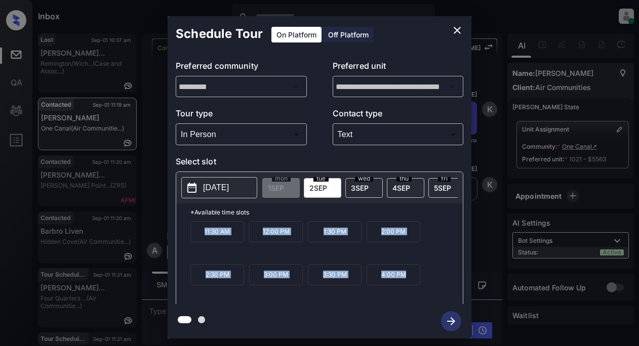
drag, startPoint x: 200, startPoint y: 235, endPoint x: 399, endPoint y: 287, distance: 205.1
click at [411, 295] on div "11:30 AM 12:00 PM 1:30 PM 2:00 PM 2:30 PM 3:00 PM 3:30 PM 4:00 PM" at bounding box center [326, 261] width 272 height 81
copy div "11:30 AM 12:00 PM 1:30 PM 2:00 PM 2:30 PM 3:00 PM 3:30 PM 4:00 PM"
click at [459, 32] on icon "close" at bounding box center [456, 30] width 7 height 7
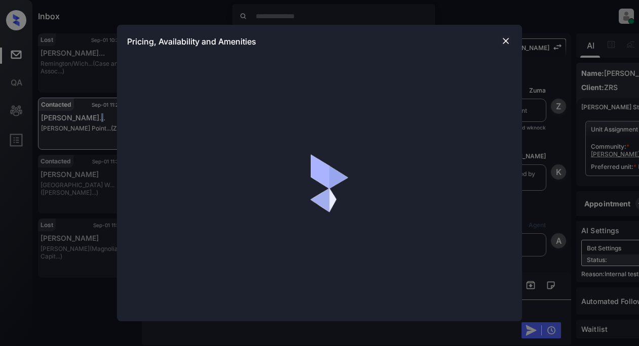
scroll to position [3131, 0]
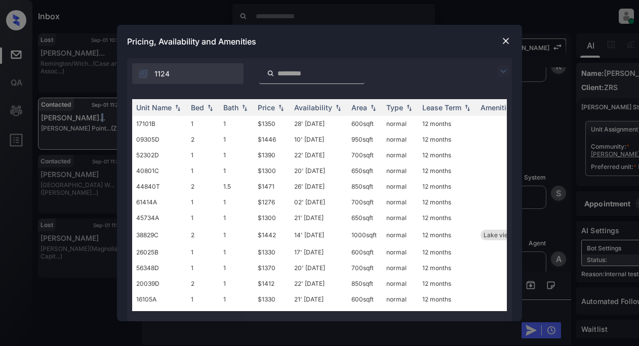
click at [497, 71] on img at bounding box center [503, 71] width 12 height 12
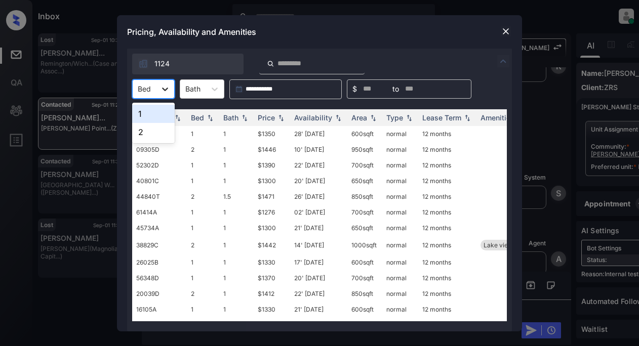
click at [163, 87] on icon at bounding box center [165, 89] width 10 height 10
drag, startPoint x: 152, startPoint y: 132, endPoint x: 162, endPoint y: 130, distance: 10.3
click at [152, 132] on div "2" at bounding box center [153, 132] width 43 height 18
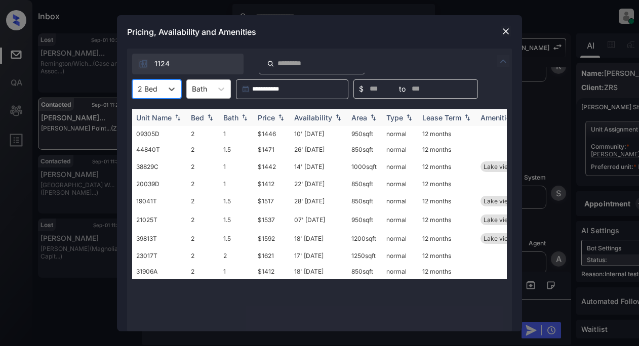
click at [280, 117] on img at bounding box center [281, 117] width 10 height 7
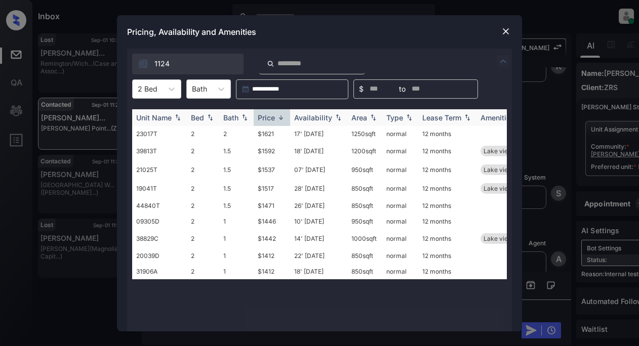
click at [280, 117] on img at bounding box center [281, 118] width 10 height 8
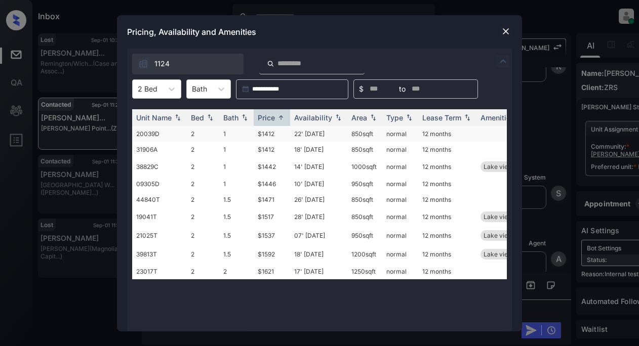
click at [266, 135] on td "$1412" at bounding box center [272, 134] width 36 height 16
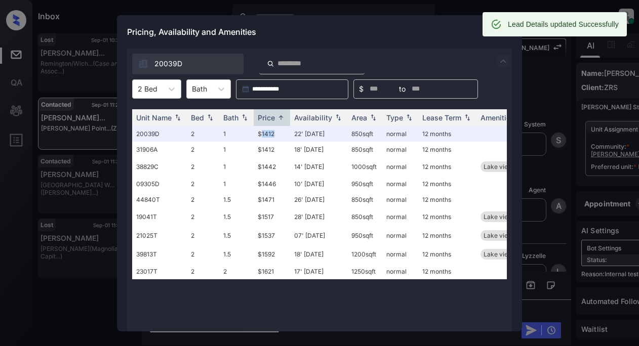
scroll to position [3196, 0]
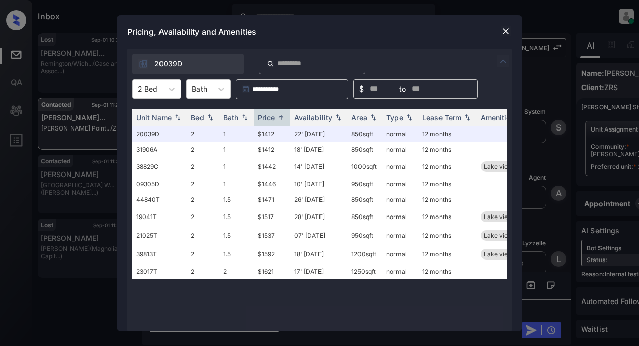
click at [432, 29] on div "Pricing, Availability and Amenities" at bounding box center [319, 31] width 405 height 33
click at [500, 28] on img at bounding box center [505, 31] width 10 height 10
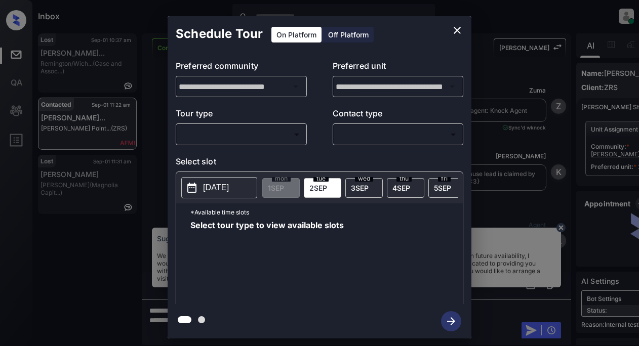
scroll to position [3196, 0]
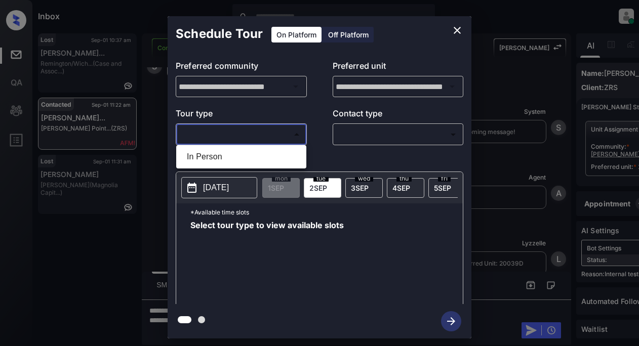
click at [229, 136] on body "Inbox Lyzzelle M. Ceralde Online Set yourself offline Set yourself on break Pro…" at bounding box center [319, 173] width 639 height 346
drag, startPoint x: 221, startPoint y: 158, endPoint x: 283, endPoint y: 146, distance: 62.9
click at [223, 157] on li "In Person" at bounding box center [241, 157] width 125 height 18
type input "********"
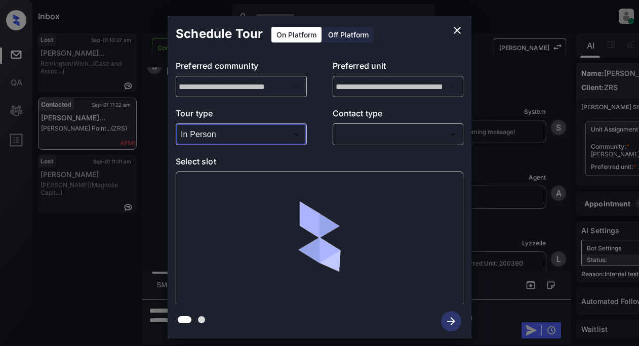
click at [365, 140] on body "Inbox Lyzzelle M. Ceralde Online Set yourself offline Set yourself on break Pro…" at bounding box center [319, 173] width 639 height 346
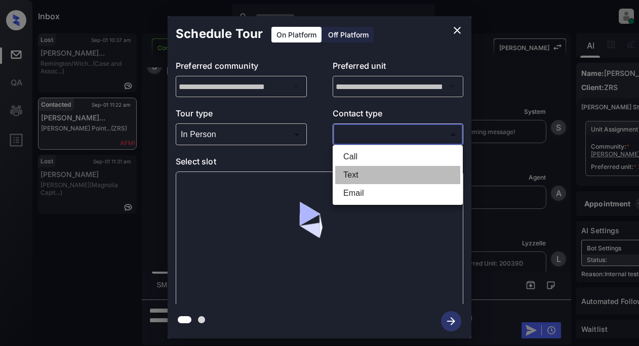
click at [352, 170] on li "Text" at bounding box center [397, 175] width 125 height 18
type input "****"
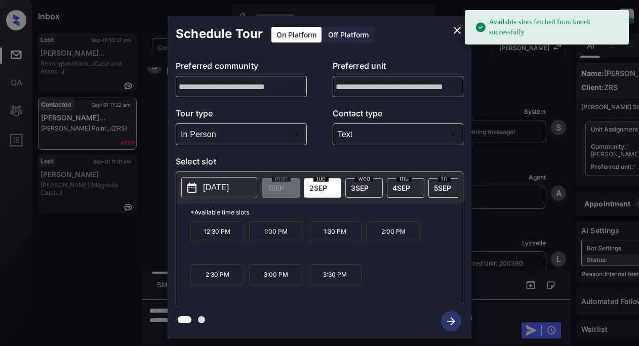
click at [222, 188] on p "[DATE]" at bounding box center [216, 188] width 26 height 12
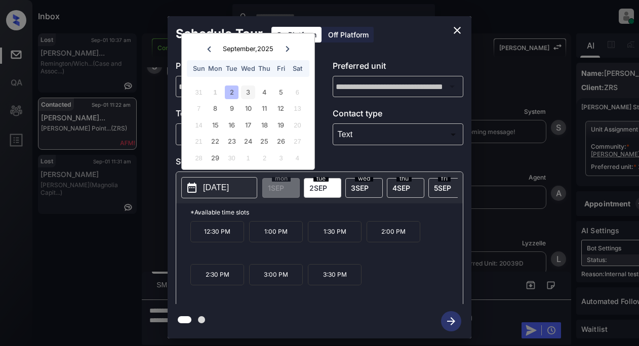
click at [251, 94] on div "3" at bounding box center [248, 93] width 14 height 14
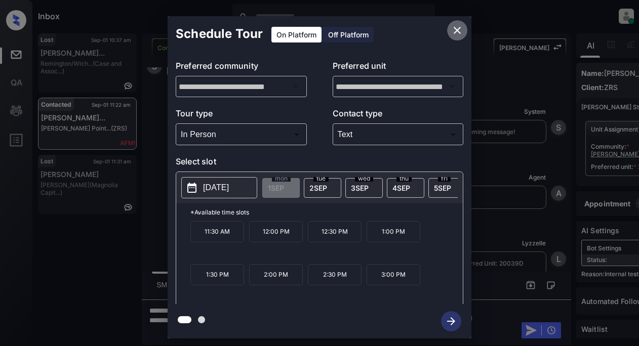
click at [461, 30] on icon "close" at bounding box center [457, 30] width 12 height 12
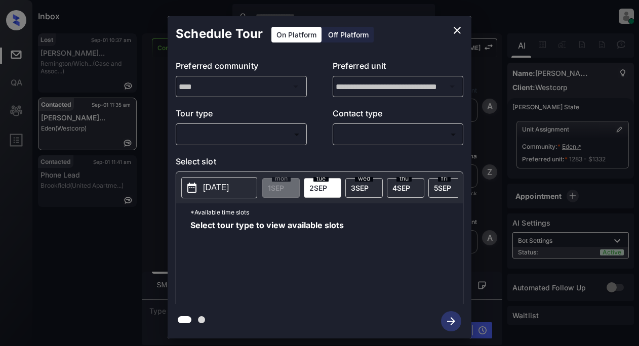
scroll to position [3656, 0]
click at [267, 135] on body "Inbox Lyzzelle [PERSON_NAME] Online Set yourself offline Set yourself on break …" at bounding box center [319, 173] width 639 height 346
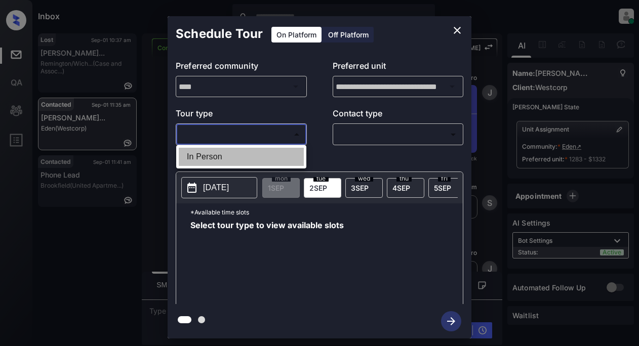
click at [221, 155] on li "In Person" at bounding box center [241, 157] width 125 height 18
type input "********"
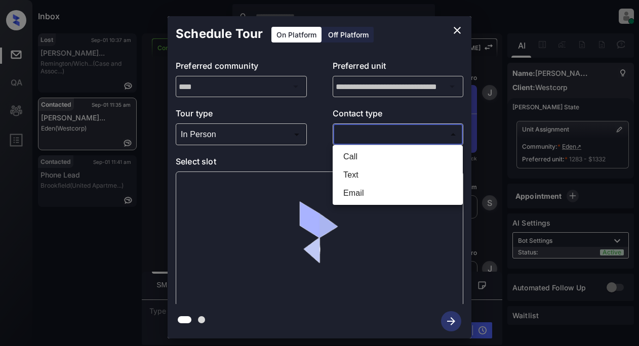
click at [344, 130] on body "Inbox Lyzzelle [PERSON_NAME] Online Set yourself offline Set yourself on break …" at bounding box center [319, 173] width 639 height 346
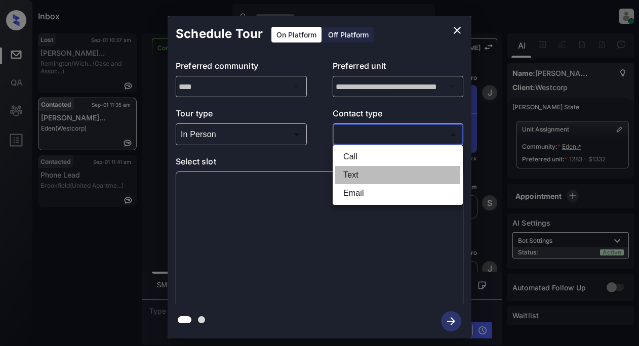
click at [350, 174] on li "Text" at bounding box center [397, 175] width 125 height 18
type input "****"
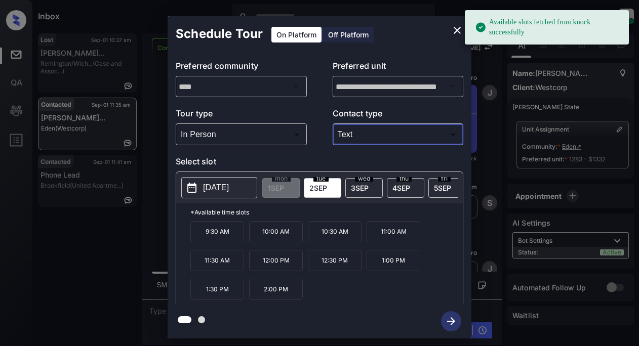
click at [217, 189] on p "[DATE]" at bounding box center [216, 188] width 26 height 12
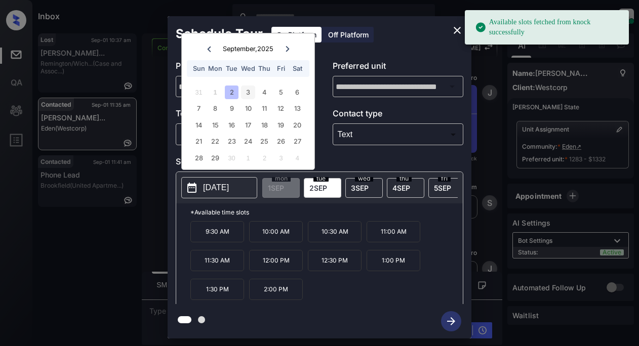
click at [247, 93] on div "3" at bounding box center [248, 93] width 14 height 14
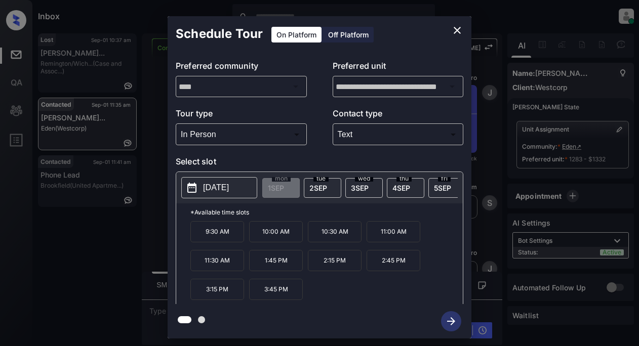
click at [271, 294] on p "3:45 PM" at bounding box center [276, 289] width 54 height 21
click at [447, 320] on icon "button" at bounding box center [451, 321] width 20 height 20
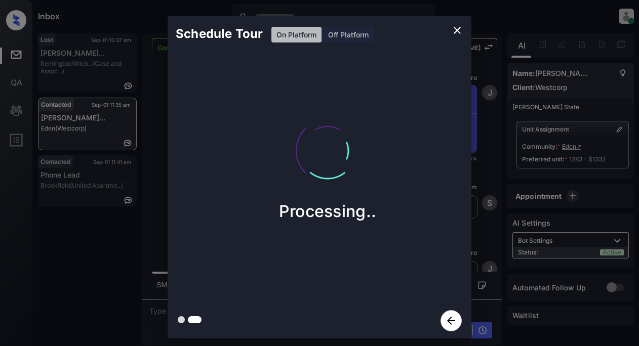
drag, startPoint x: 456, startPoint y: 30, endPoint x: 435, endPoint y: 105, distance: 77.9
click at [435, 116] on div "Schedule Tour On Platform Off Platform Processing.." at bounding box center [320, 177] width 304 height 322
click at [456, 29] on icon "close" at bounding box center [457, 30] width 12 height 12
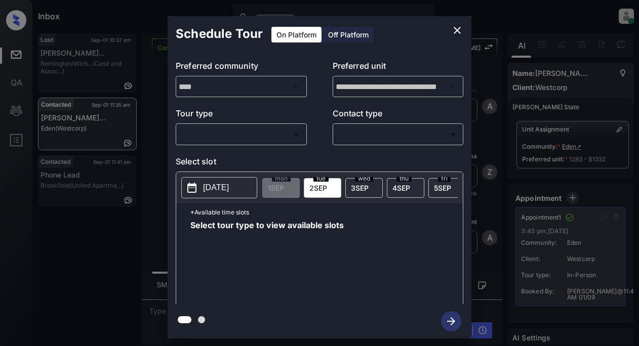
scroll to position [3656, 0]
click at [276, 132] on body "Inbox Lyzzelle [PERSON_NAME] Online Set yourself offline Set yourself on break …" at bounding box center [319, 173] width 639 height 346
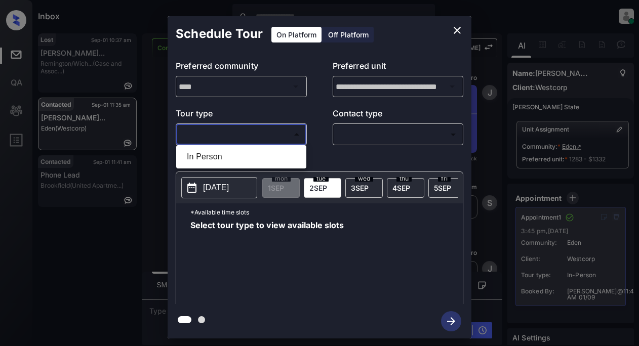
drag, startPoint x: 209, startPoint y: 157, endPoint x: 312, endPoint y: 142, distance: 104.3
click at [213, 157] on li "In Person" at bounding box center [241, 157] width 125 height 18
type input "********"
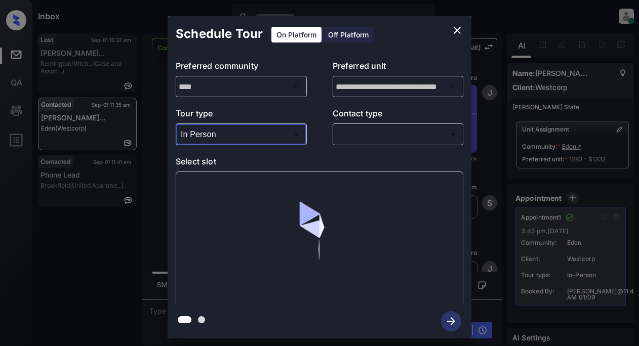
click at [359, 136] on body "Inbox Lyzzelle [PERSON_NAME] Online Set yourself offline Set yourself on break …" at bounding box center [319, 173] width 639 height 346
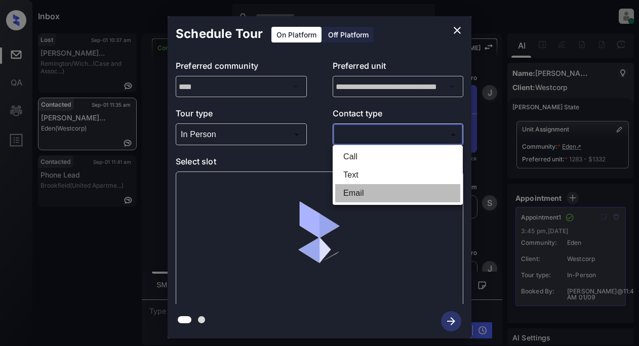
click at [356, 192] on li "Email" at bounding box center [397, 193] width 125 height 18
type input "*****"
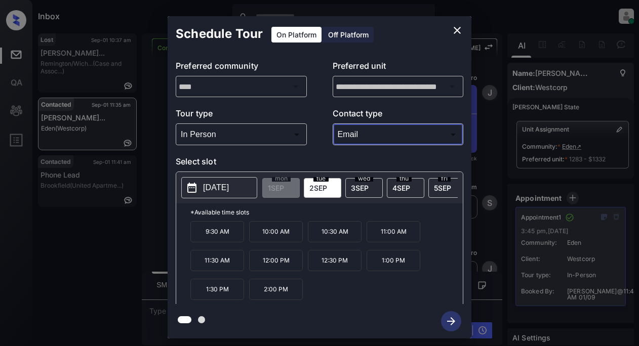
click at [229, 188] on p "[DATE]" at bounding box center [216, 188] width 26 height 12
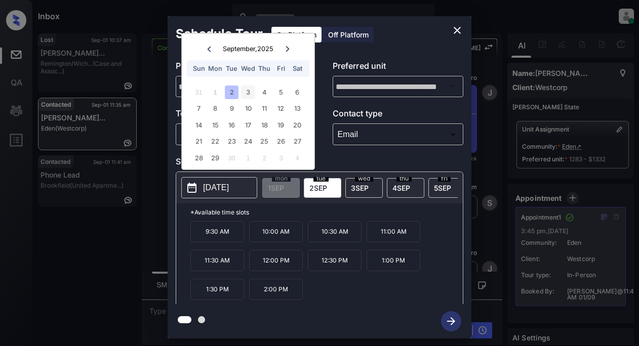
click at [248, 97] on div "3" at bounding box center [248, 93] width 14 height 14
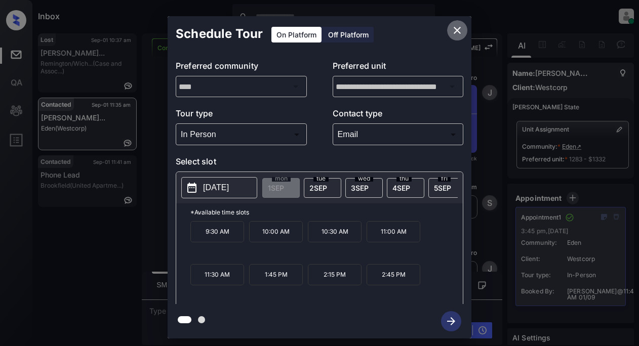
click at [454, 28] on icon "close" at bounding box center [456, 30] width 7 height 7
